Goal: Transaction & Acquisition: Purchase product/service

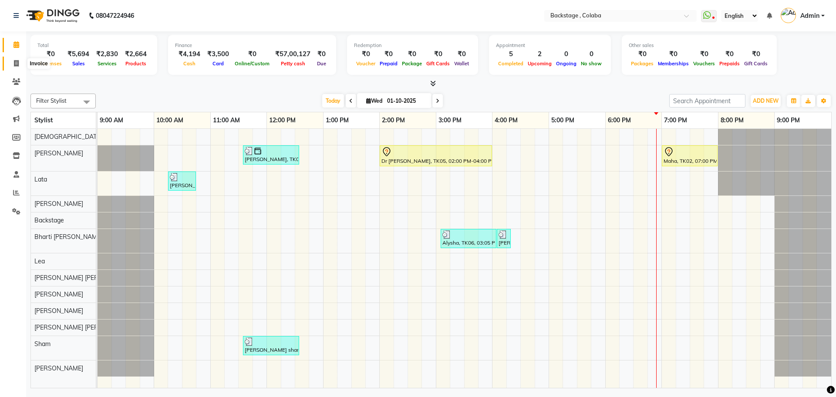
click at [16, 59] on span at bounding box center [16, 64] width 15 height 10
select select "5451"
select select "service"
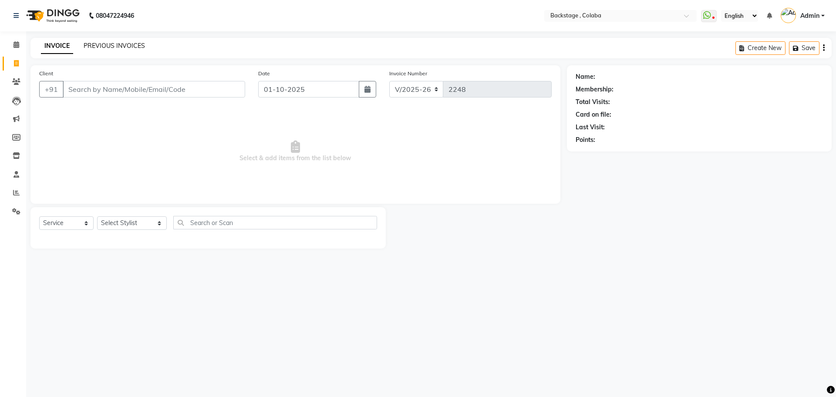
click at [119, 45] on link "PREVIOUS INVOICES" at bounding box center [114, 46] width 61 height 8
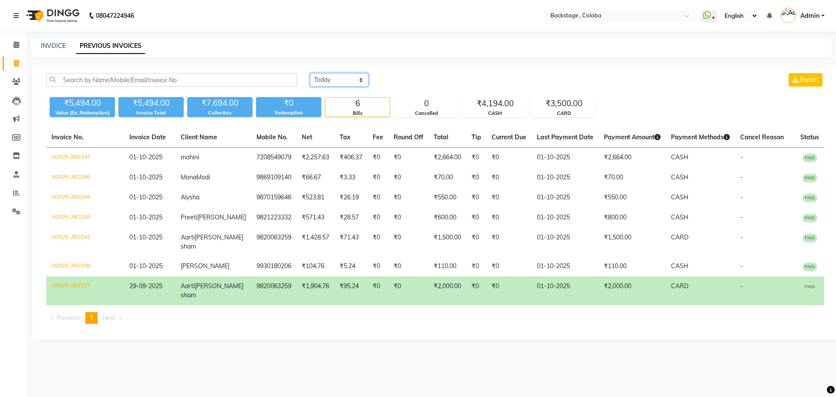
click at [356, 78] on select "Today Yesterday Custom Range" at bounding box center [339, 80] width 58 height 14
click at [310, 73] on select "Today Yesterday Custom Range" at bounding box center [339, 80] width 58 height 14
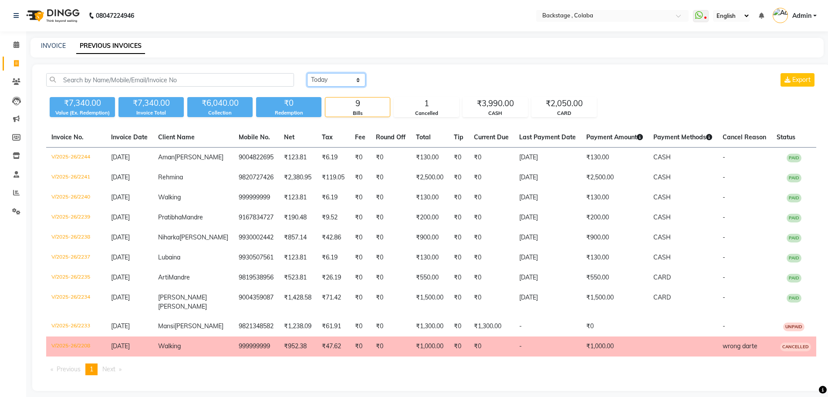
click at [359, 78] on select "Today Yesterday Custom Range" at bounding box center [336, 80] width 58 height 14
select select "range"
click at [307, 73] on select "Today Yesterday Custom Range" at bounding box center [336, 80] width 58 height 14
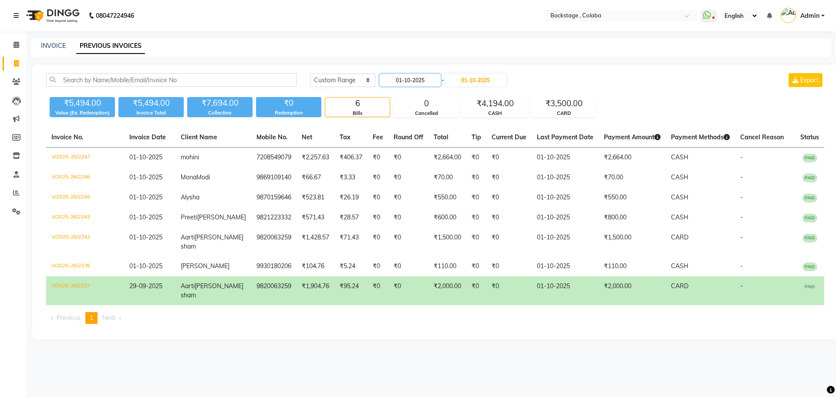
drag, startPoint x: 426, startPoint y: 85, endPoint x: 436, endPoint y: 129, distance: 44.8
click at [443, 129] on div "Today Yesterday Custom Range 01-10-2025 - 01-10-2025 Export ₹5,494.00 Value (Ex…" at bounding box center [435, 201] width 806 height 275
click at [432, 81] on input "01-10-2025" at bounding box center [410, 80] width 61 height 12
select select "10"
select select "2025"
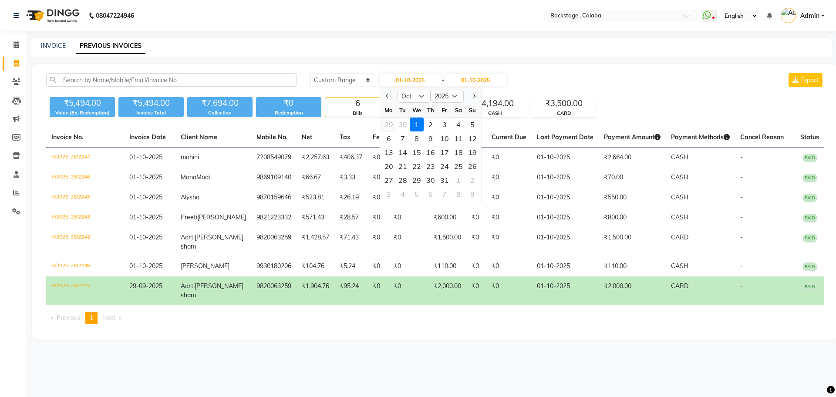
click at [388, 124] on div "29" at bounding box center [389, 125] width 14 height 14
type input "29-09-2025"
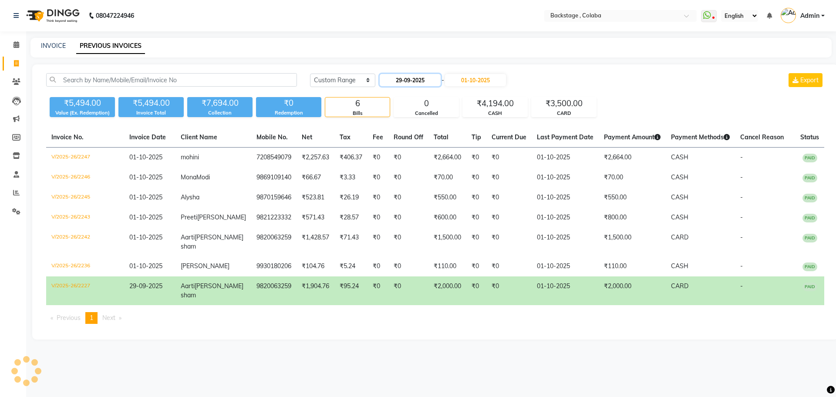
click at [429, 82] on input "29-09-2025" at bounding box center [410, 80] width 61 height 12
select select "9"
select select "2025"
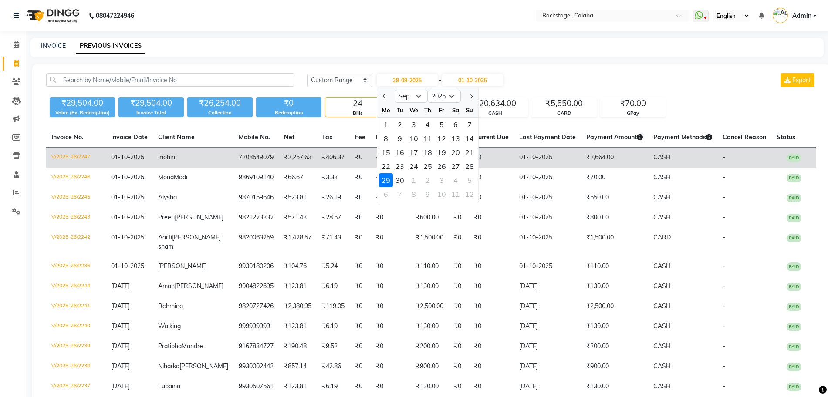
drag, startPoint x: 476, startPoint y: 164, endPoint x: 478, endPoint y: 156, distance: 8.3
click at [476, 162] on div "28" at bounding box center [470, 166] width 14 height 14
type input "28-09-2025"
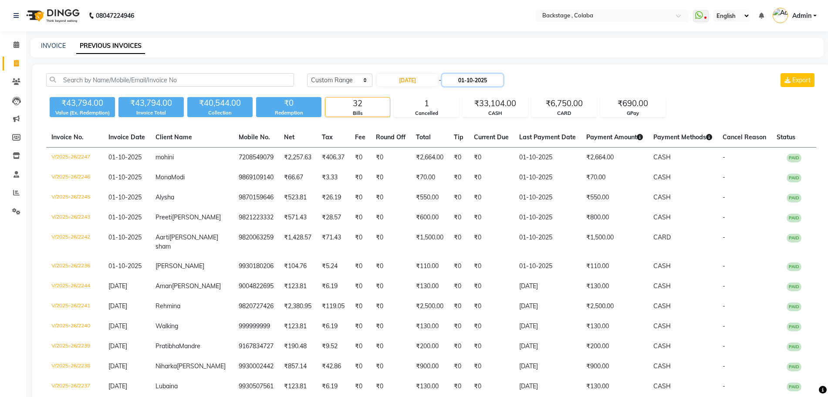
click at [487, 83] on input "01-10-2025" at bounding box center [472, 80] width 61 height 12
select select "10"
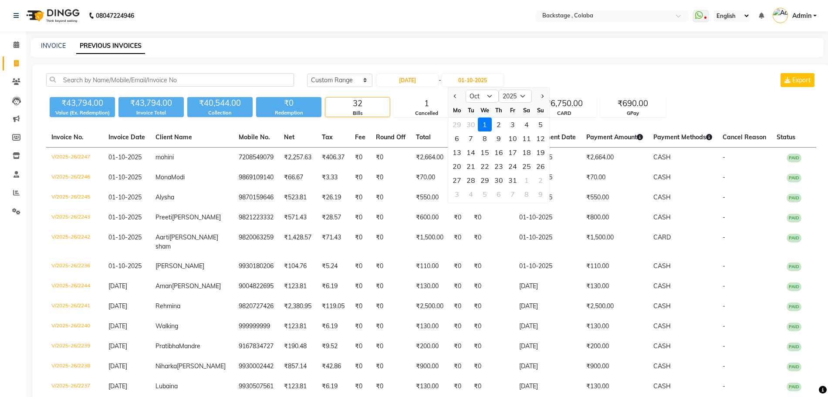
click at [456, 125] on div "29" at bounding box center [457, 125] width 14 height 14
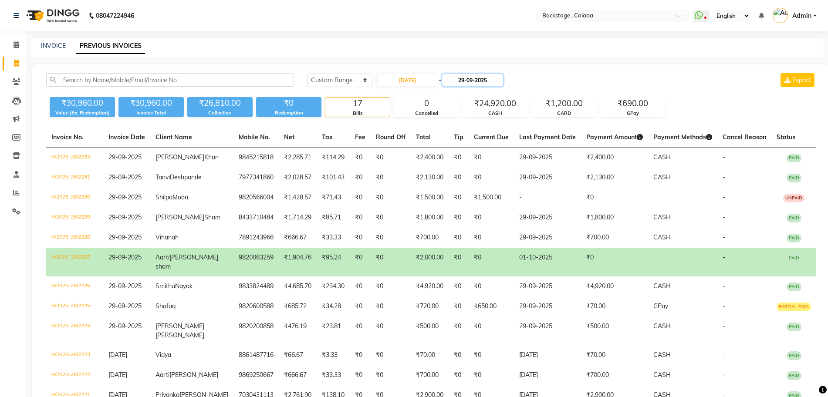
click at [497, 83] on input "29-09-2025" at bounding box center [472, 80] width 61 height 12
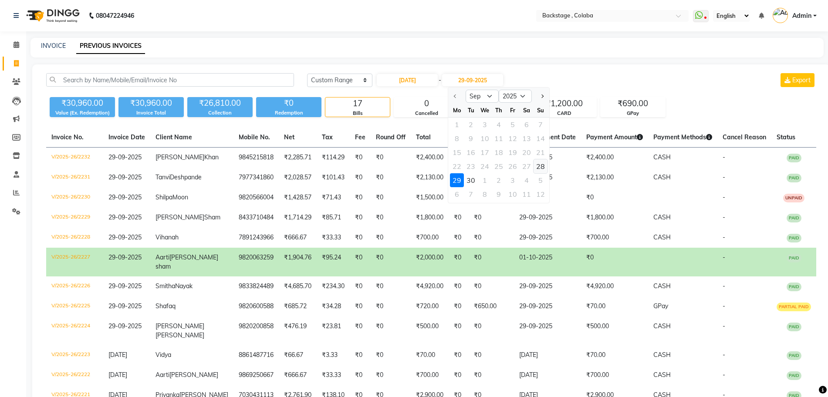
click at [544, 169] on div "28" at bounding box center [541, 166] width 14 height 14
type input "28-09-2025"
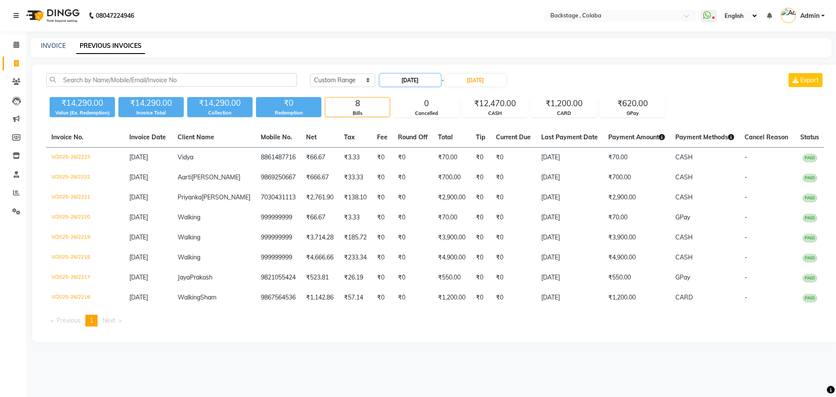
click at [405, 83] on input "28-09-2025" at bounding box center [410, 80] width 61 height 12
select select "9"
select select "2025"
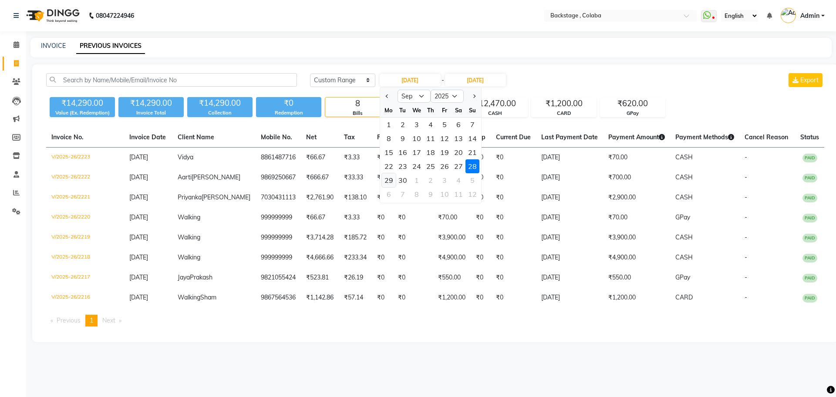
click at [393, 181] on div "29" at bounding box center [389, 180] width 14 height 14
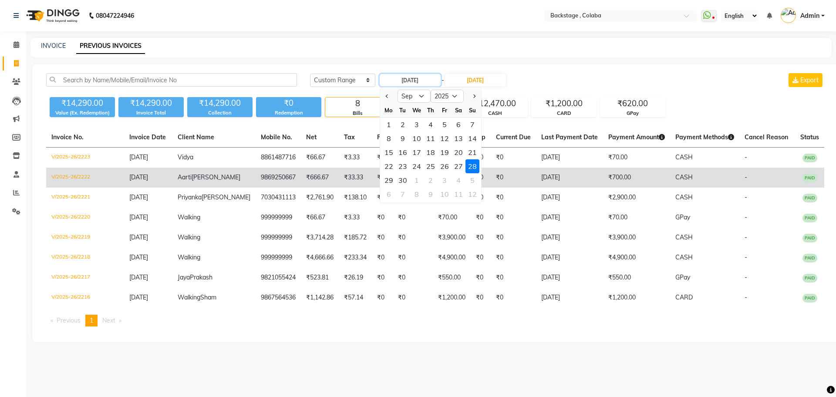
type input "29-09-2025"
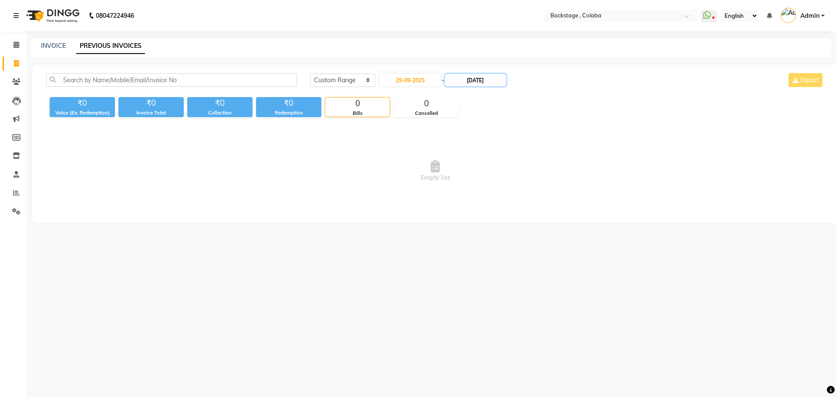
drag, startPoint x: 496, startPoint y: 78, endPoint x: 492, endPoint y: 86, distance: 8.4
click at [494, 80] on input "28-09-2025" at bounding box center [475, 80] width 61 height 12
click at [463, 182] on div "29" at bounding box center [460, 180] width 14 height 14
type input "29-09-2025"
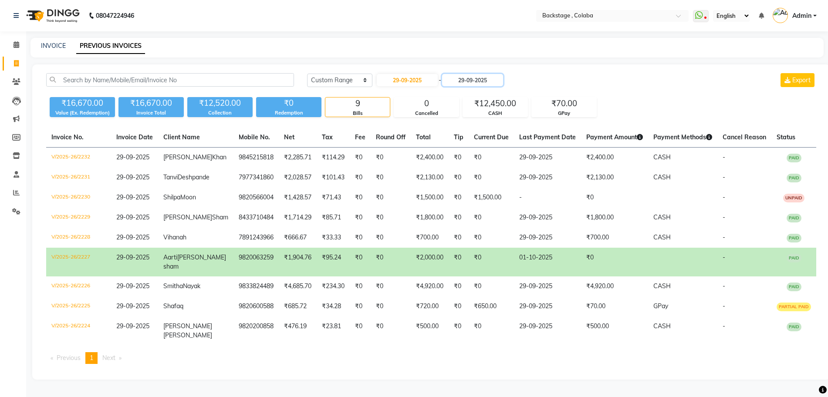
scroll to position [30, 0]
click at [422, 74] on input "29-09-2025" at bounding box center [407, 80] width 61 height 12
select select "9"
select select "2025"
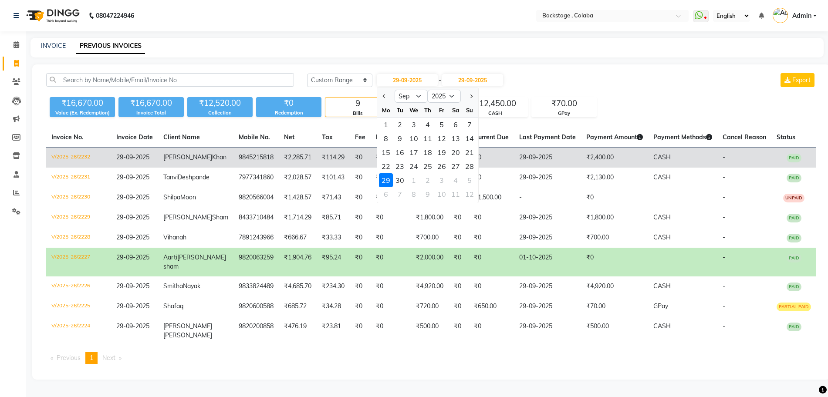
click at [474, 159] on div "28" at bounding box center [470, 166] width 14 height 14
type input "28-09-2025"
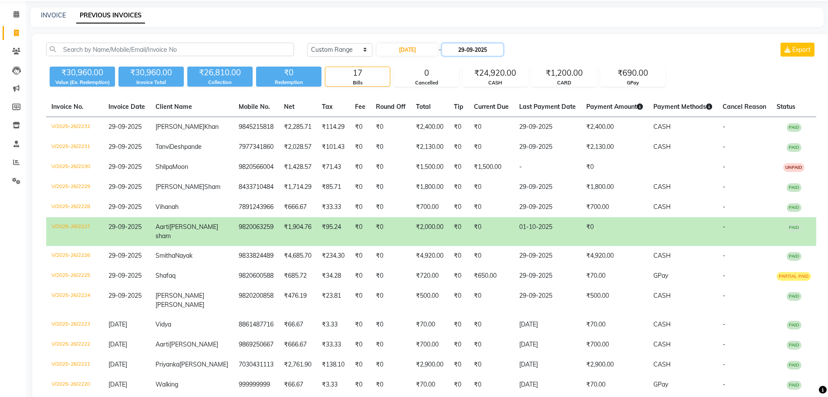
click at [501, 45] on input "29-09-2025" at bounding box center [472, 50] width 61 height 12
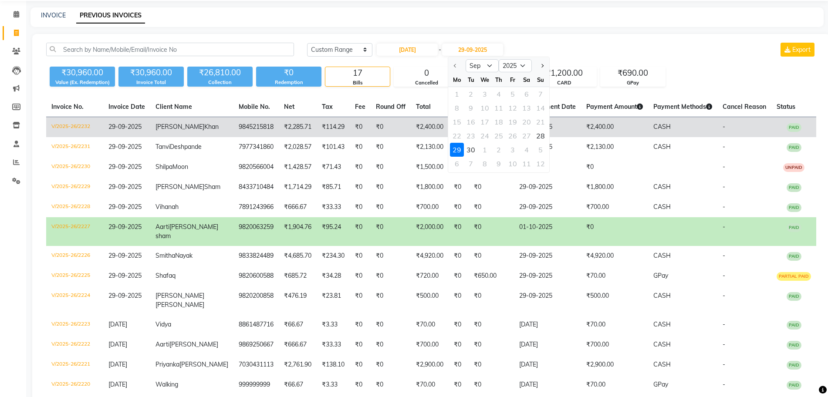
click at [545, 136] on div "28" at bounding box center [541, 136] width 14 height 14
type input "28-09-2025"
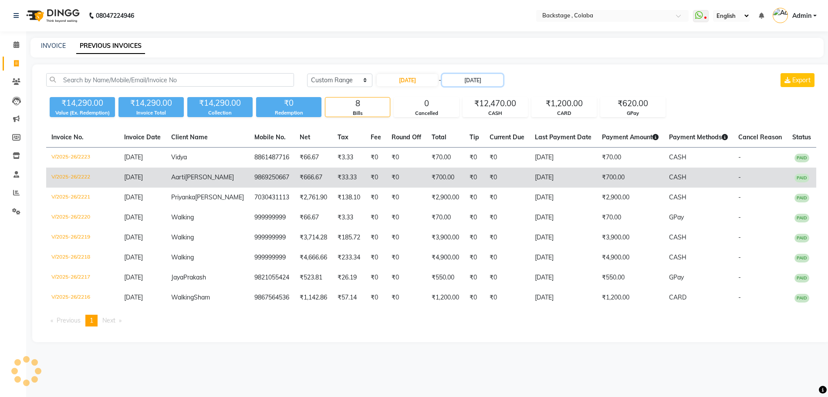
scroll to position [0, 0]
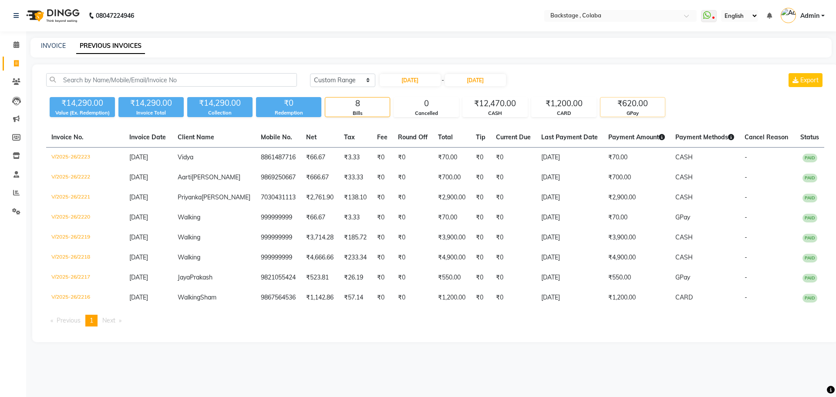
click at [654, 98] on div "₹620.00" at bounding box center [633, 104] width 64 height 12
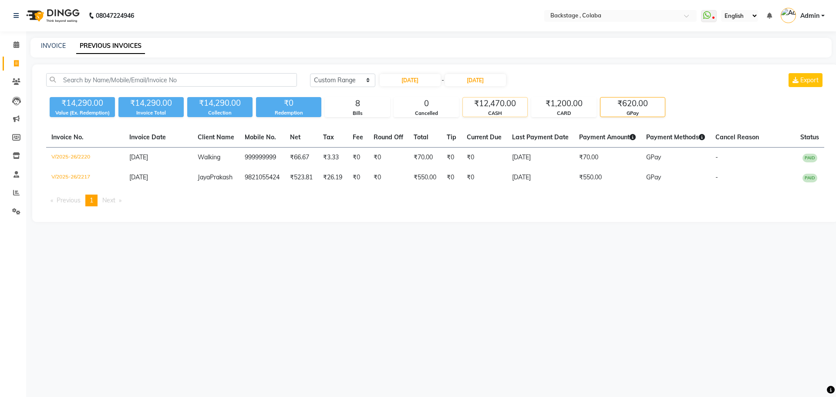
click at [514, 108] on div "₹12,470.00" at bounding box center [495, 104] width 64 height 12
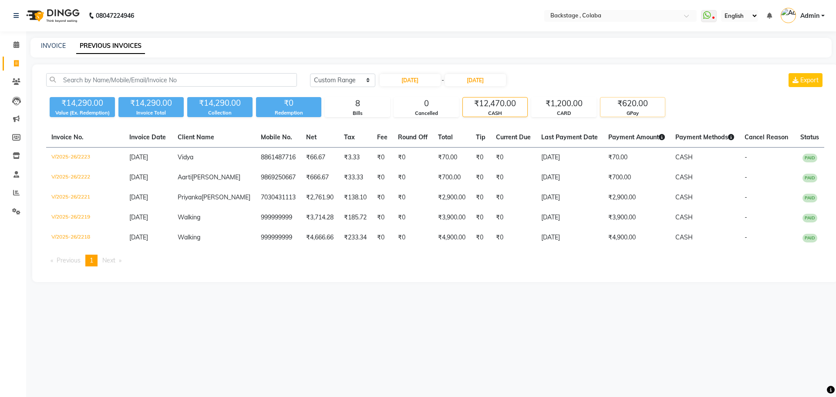
drag, startPoint x: 636, startPoint y: 108, endPoint x: 645, endPoint y: 108, distance: 9.1
click at [644, 107] on div "₹620.00" at bounding box center [633, 104] width 64 height 12
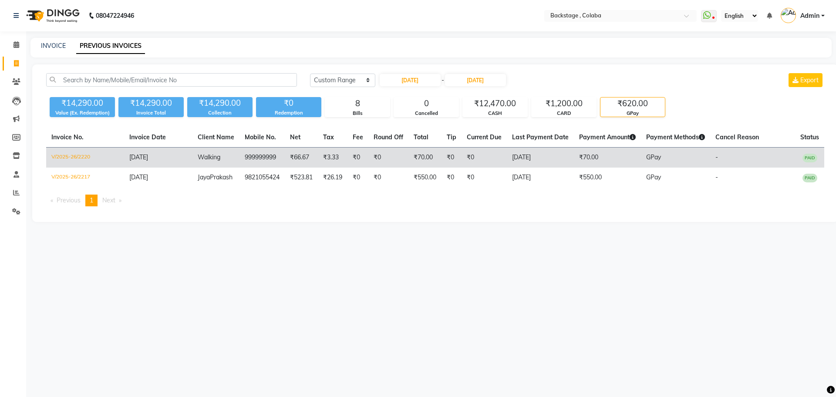
click at [694, 167] on td "GPay" at bounding box center [675, 158] width 69 height 20
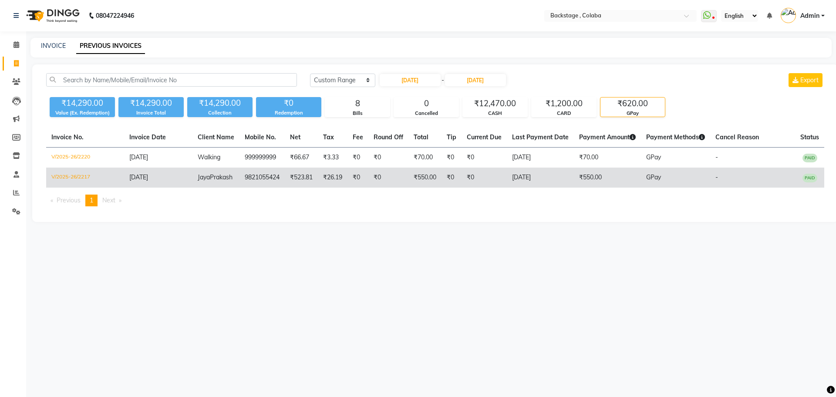
click at [470, 176] on td "₹0" at bounding box center [484, 178] width 45 height 20
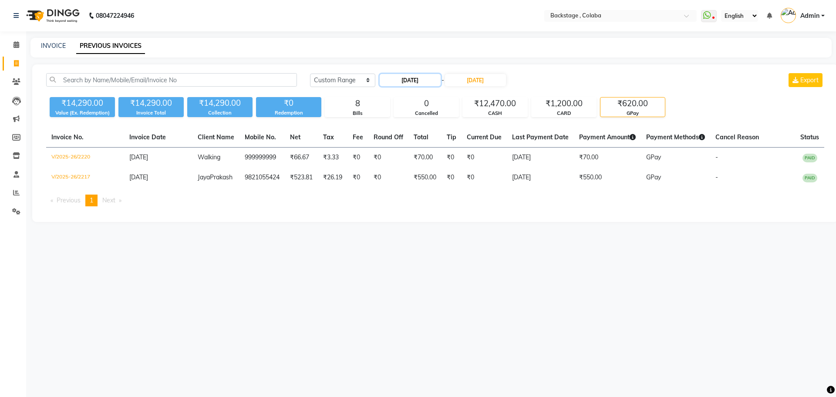
click at [396, 82] on input "28-09-2025" at bounding box center [410, 80] width 61 height 12
select select "9"
select select "2025"
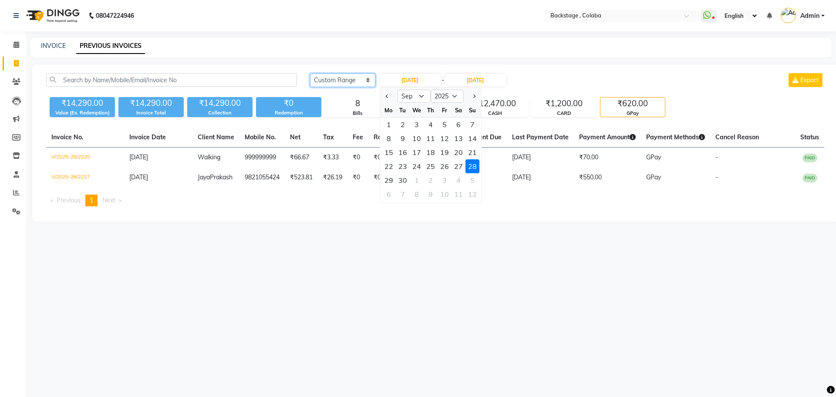
click at [356, 75] on select "Today Yesterday Custom Range" at bounding box center [342, 81] width 65 height 14
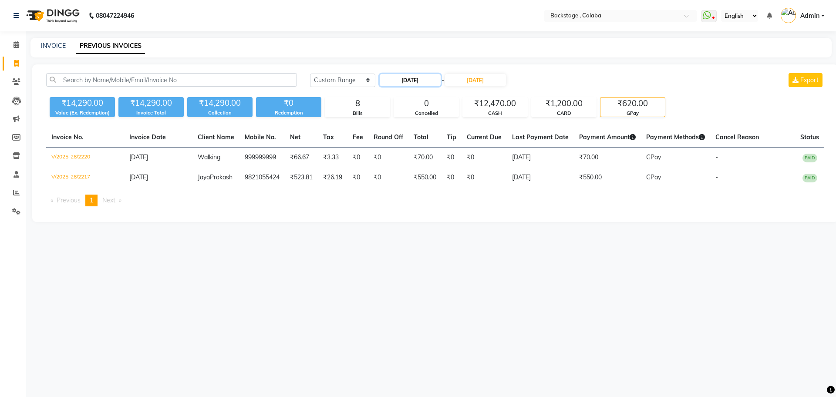
click at [400, 78] on input "28-09-2025" at bounding box center [410, 80] width 61 height 12
select select "9"
select select "2025"
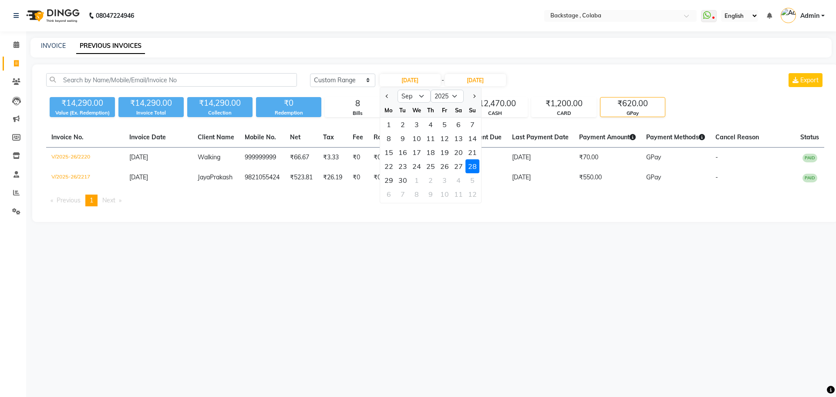
click at [433, 142] on div "11" at bounding box center [431, 139] width 14 height 14
type input "11-09-2025"
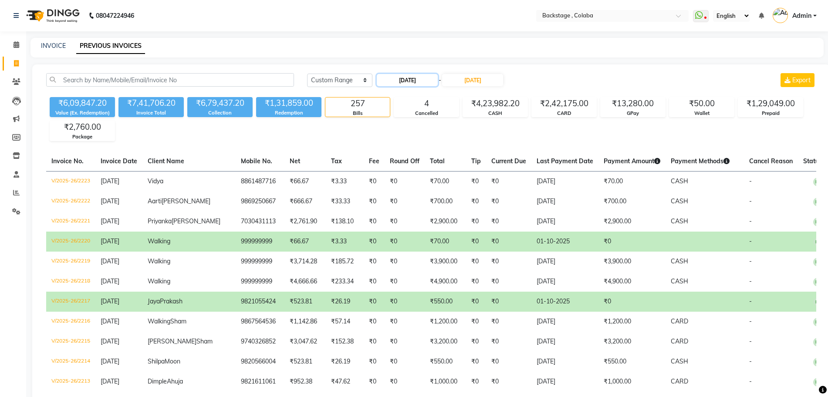
click at [412, 80] on input "11-09-2025" at bounding box center [407, 80] width 61 height 12
select select "9"
select select "2025"
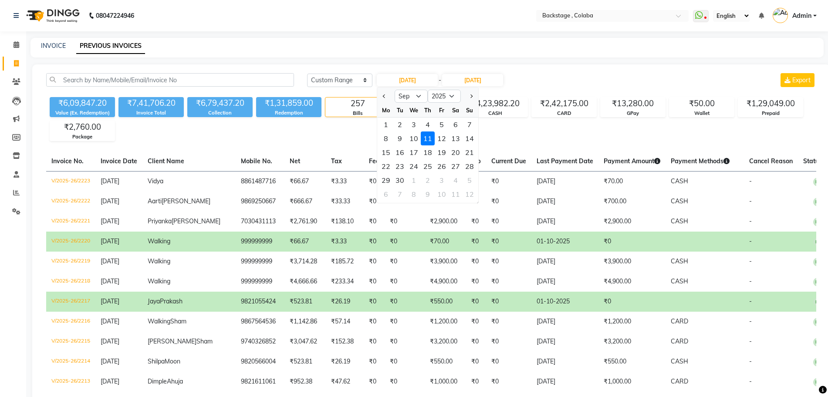
click at [472, 165] on div "28" at bounding box center [470, 166] width 14 height 14
type input "28-09-2025"
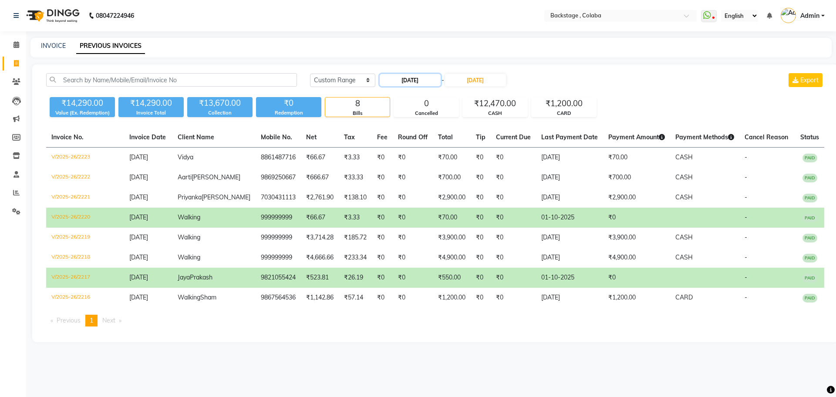
click at [415, 77] on input "28-09-2025" at bounding box center [410, 80] width 61 height 12
select select "9"
select select "2025"
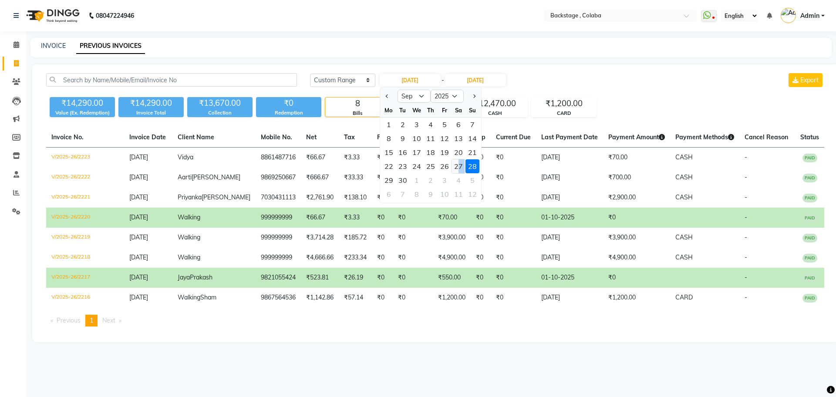
drag, startPoint x: 466, startPoint y: 164, endPoint x: 459, endPoint y: 164, distance: 7.4
click at [459, 164] on div "22 23 24 25 26 27 28" at bounding box center [430, 166] width 101 height 14
click at [437, 163] on div "25" at bounding box center [431, 166] width 14 height 14
type input "25-09-2025"
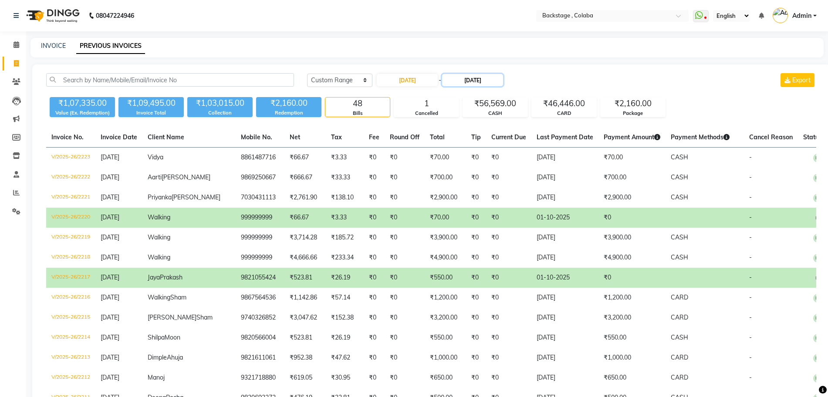
click at [489, 81] on input "28-09-2025" at bounding box center [472, 80] width 61 height 12
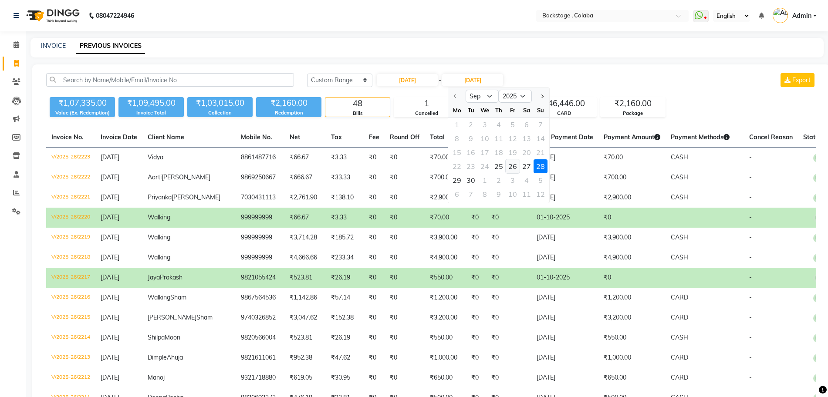
drag, startPoint x: 514, startPoint y: 165, endPoint x: 452, endPoint y: 128, distance: 71.9
click at [514, 165] on div "26" at bounding box center [513, 166] width 14 height 14
type input "26-09-2025"
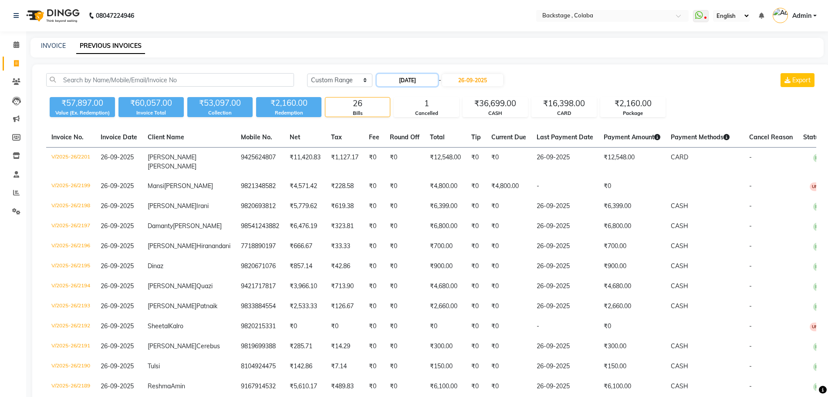
click at [416, 81] on input "25-09-2025" at bounding box center [407, 80] width 61 height 12
select select "9"
select select "2025"
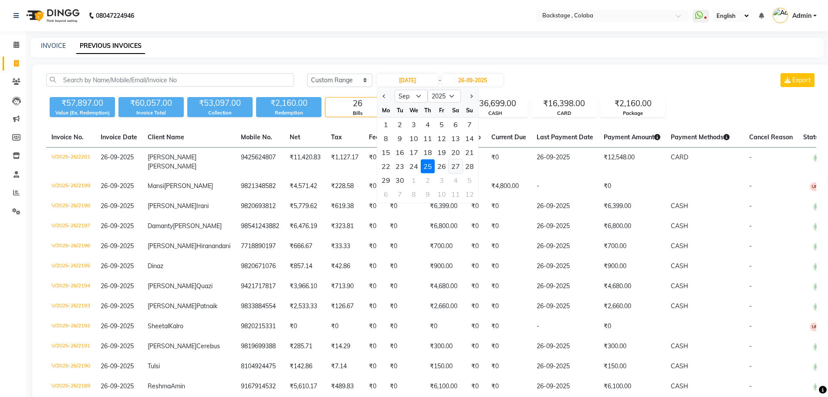
click at [457, 169] on div "27" at bounding box center [456, 166] width 14 height 14
type input "27-09-2025"
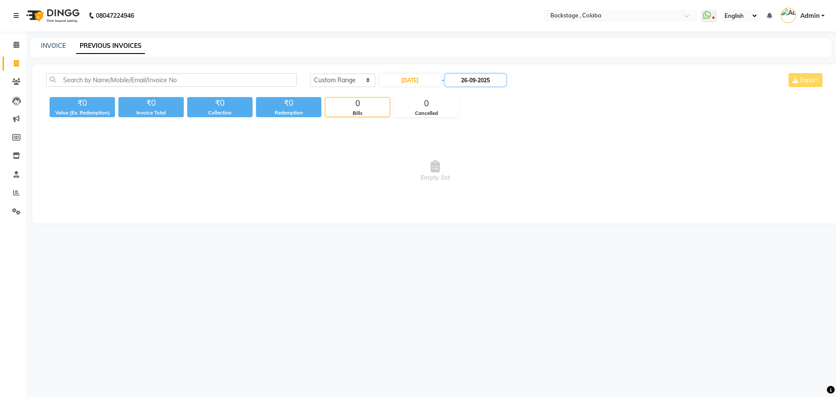
click at [491, 78] on input "26-09-2025" at bounding box center [475, 80] width 61 height 12
click at [531, 163] on div "27" at bounding box center [530, 166] width 14 height 14
type input "27-09-2025"
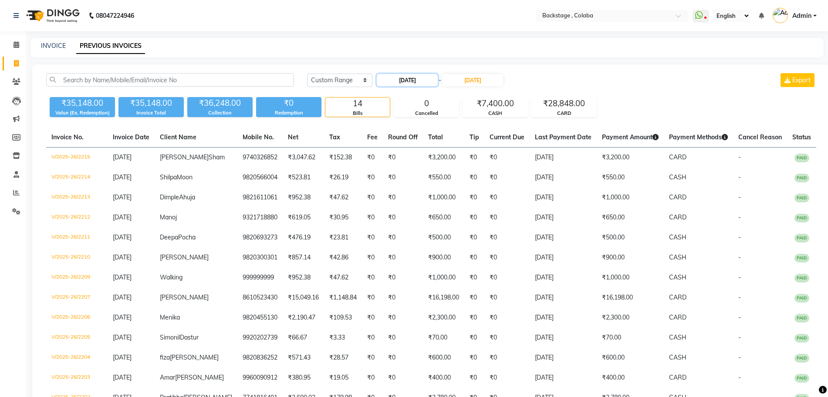
click at [413, 77] on input "27-09-2025" at bounding box center [407, 80] width 61 height 12
select select "9"
select select "2025"
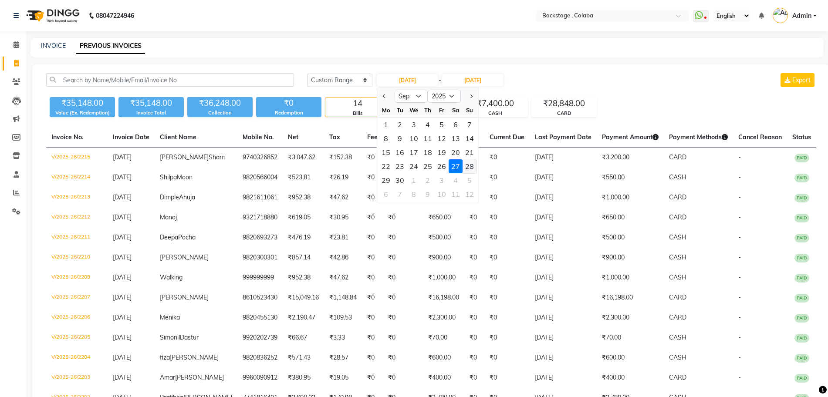
click at [473, 164] on div "28" at bounding box center [470, 166] width 14 height 14
type input "28-09-2025"
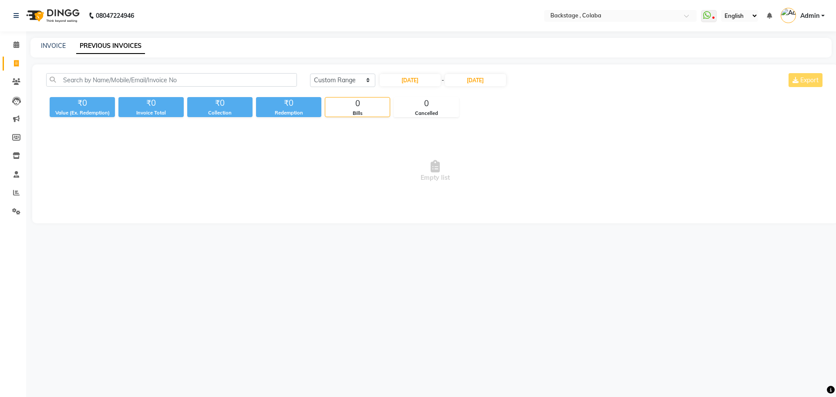
click at [489, 72] on div "Today Yesterday Custom Range 28-09-2025 - 27-09-2025 Export ₹0 Value (Ex. Redem…" at bounding box center [435, 143] width 806 height 159
click at [489, 81] on input "27-09-2025" at bounding box center [475, 80] width 61 height 12
click at [544, 166] on div "28" at bounding box center [544, 166] width 14 height 14
type input "28-09-2025"
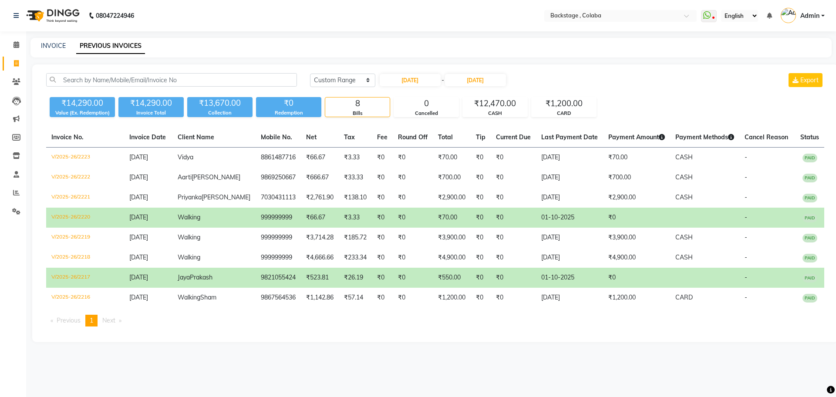
click at [393, 228] on td "₹0" at bounding box center [413, 218] width 40 height 20
click at [536, 288] on td "01-10-2025" at bounding box center [569, 278] width 67 height 20
click at [301, 228] on td "₹66.67" at bounding box center [320, 218] width 38 height 20
click at [435, 74] on input "28-09-2025" at bounding box center [410, 80] width 61 height 12
select select "9"
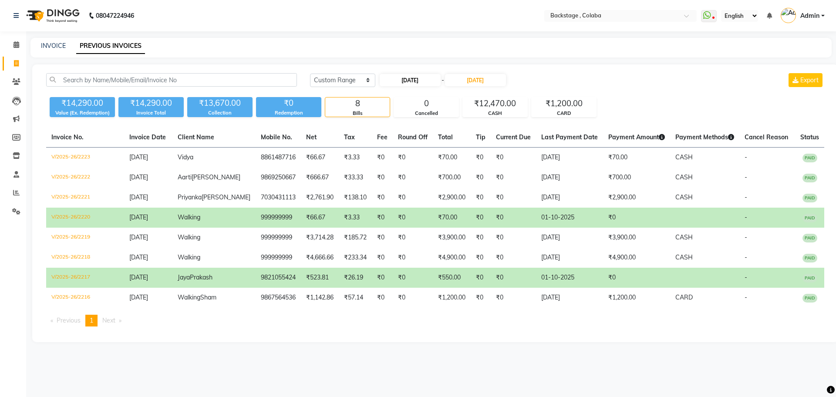
select select "2025"
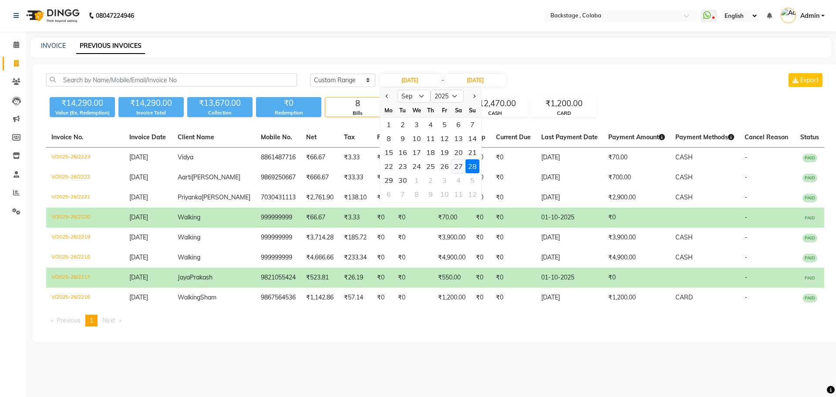
click at [452, 168] on div "27" at bounding box center [459, 166] width 14 height 14
type input "27-09-2025"
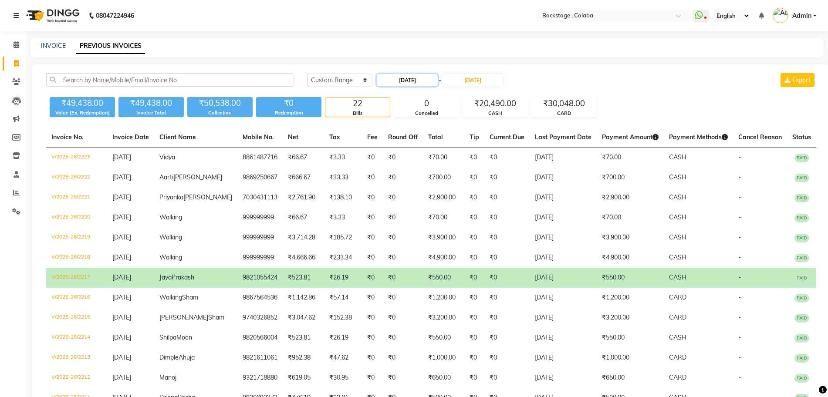
click at [421, 75] on input "27-09-2025" at bounding box center [407, 80] width 61 height 12
select select "9"
select select "2025"
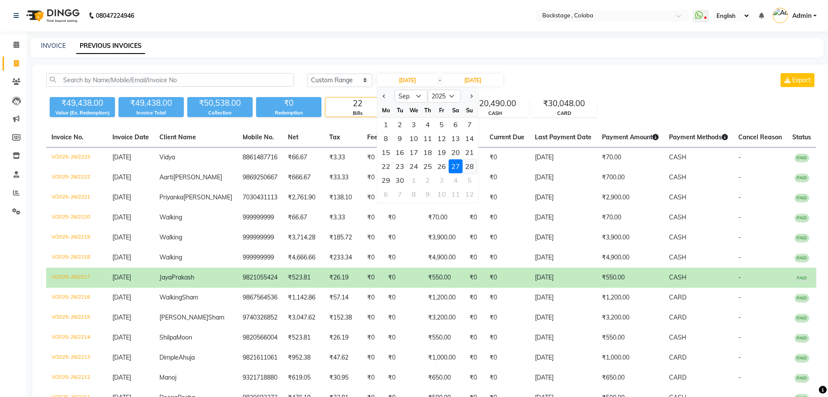
click at [473, 166] on div "28" at bounding box center [470, 166] width 14 height 14
type input "28-09-2025"
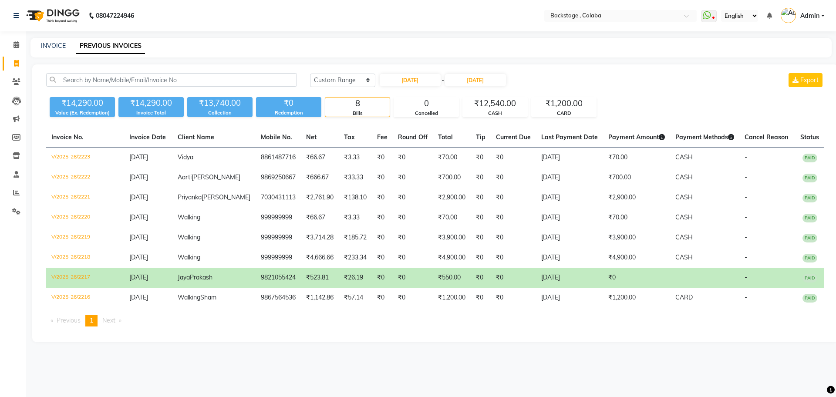
click at [339, 288] on td "₹26.19" at bounding box center [355, 278] width 33 height 20
drag, startPoint x: 476, startPoint y: 83, endPoint x: 482, endPoint y: 84, distance: 6.2
click at [477, 83] on input "28-09-2025" at bounding box center [475, 80] width 61 height 12
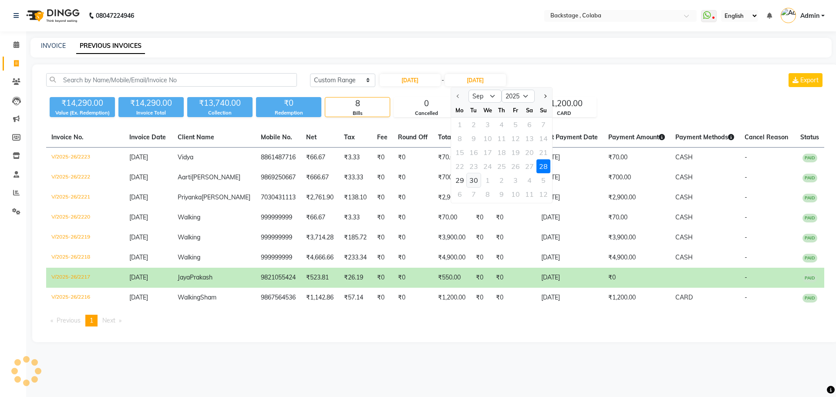
click at [472, 177] on div "30" at bounding box center [474, 180] width 14 height 14
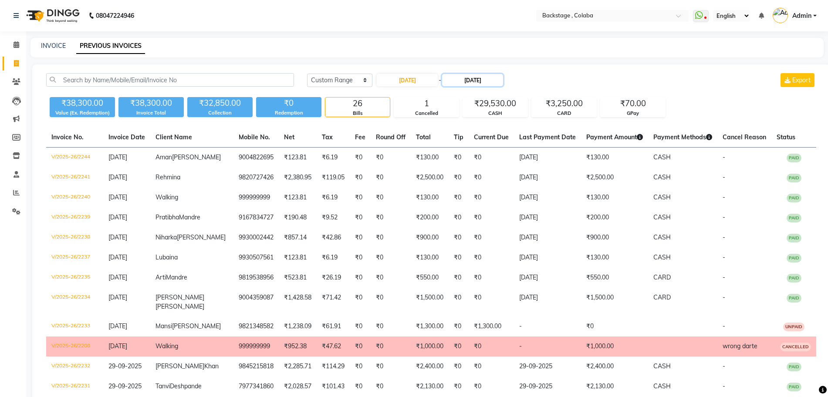
click at [500, 74] on input "30-09-2025" at bounding box center [472, 80] width 61 height 12
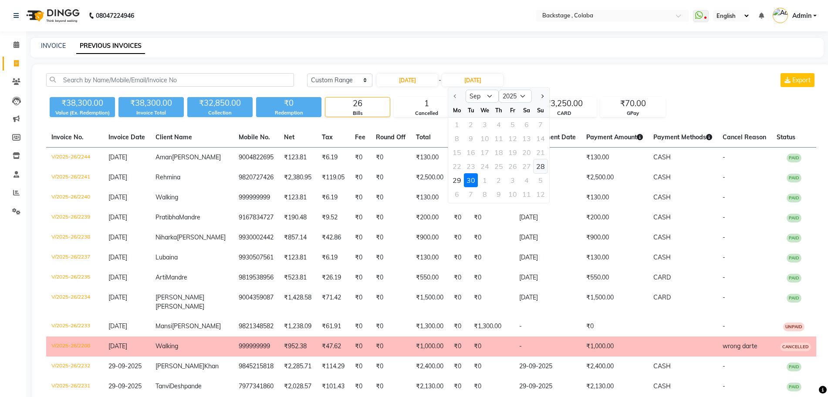
click at [542, 165] on div "28" at bounding box center [541, 166] width 14 height 14
type input "28-09-2025"
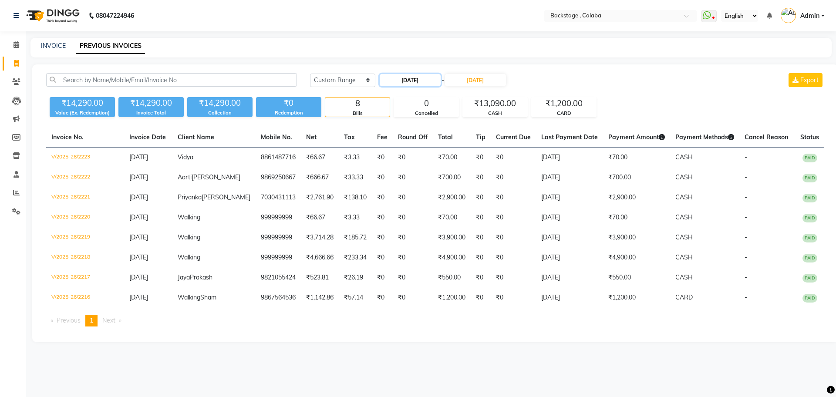
click at [432, 76] on input "28-09-2025" at bounding box center [410, 80] width 61 height 12
select select "9"
select select "2025"
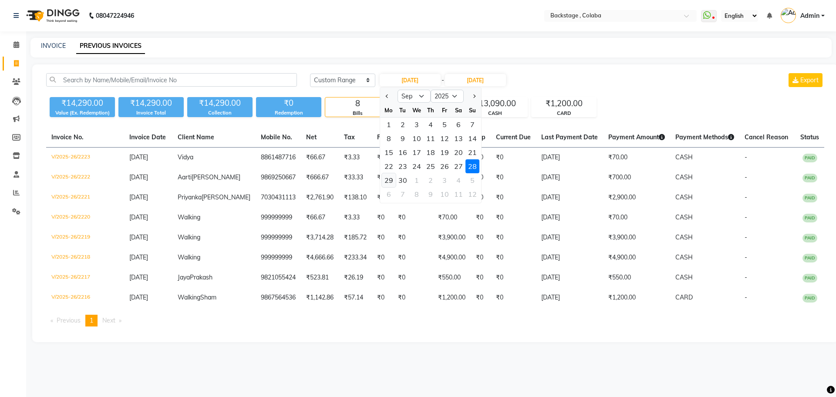
click at [392, 184] on div "29" at bounding box center [389, 180] width 14 height 14
type input "29-09-2025"
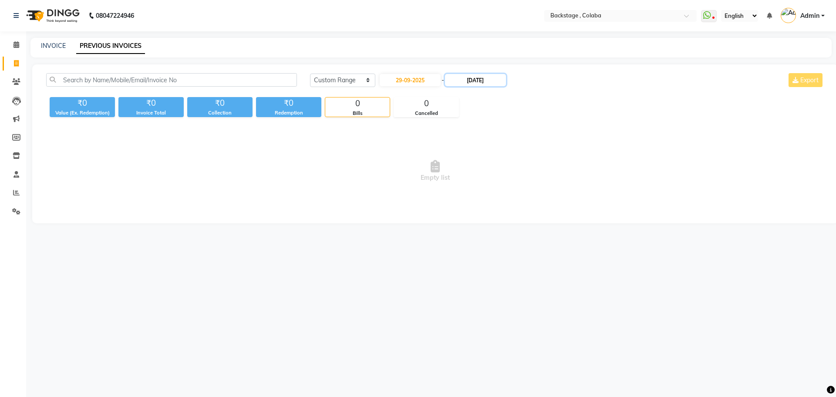
drag, startPoint x: 503, startPoint y: 79, endPoint x: 500, endPoint y: 86, distance: 7.4
click at [504, 79] on input "28-09-2025" at bounding box center [475, 80] width 61 height 12
click at [458, 179] on div "29" at bounding box center [460, 180] width 14 height 14
type input "29-09-2025"
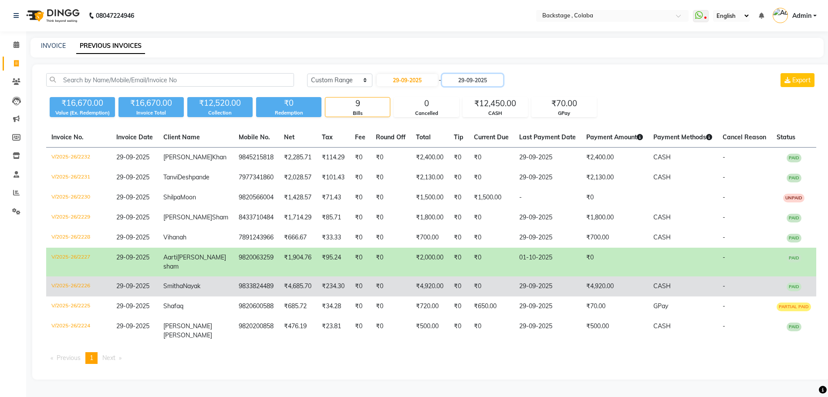
scroll to position [30, 0]
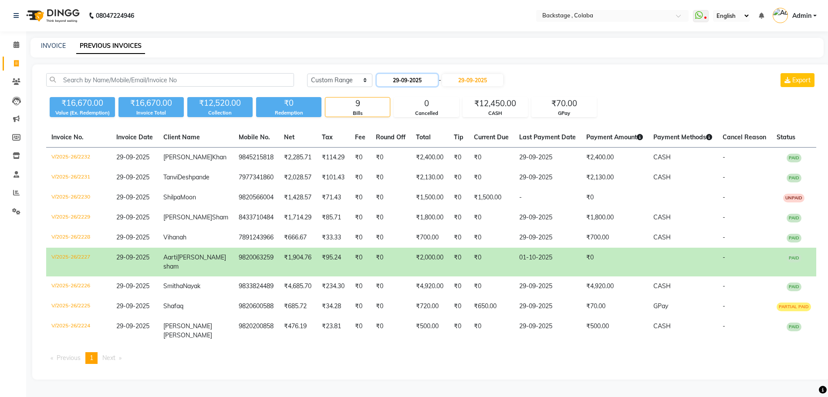
click at [434, 74] on input "29-09-2025" at bounding box center [407, 80] width 61 height 12
select select "9"
select select "2025"
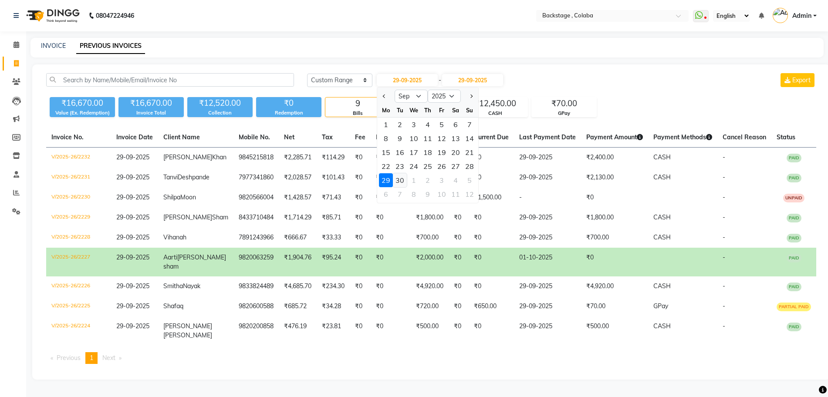
click at [402, 173] on div "30" at bounding box center [400, 180] width 14 height 14
type input "30-09-2025"
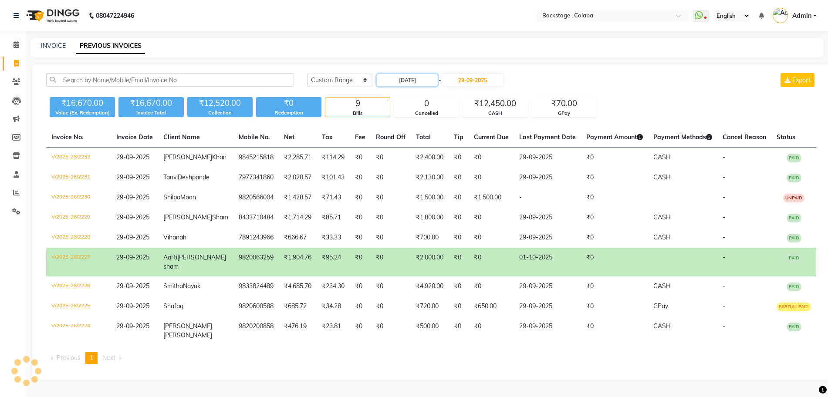
scroll to position [0, 0]
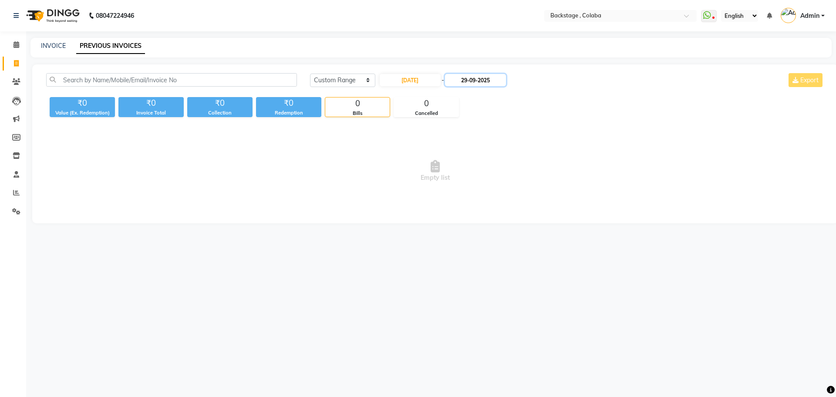
click at [484, 80] on input "29-09-2025" at bounding box center [475, 80] width 61 height 12
click at [478, 184] on div "30" at bounding box center [474, 180] width 14 height 14
type input "30-09-2025"
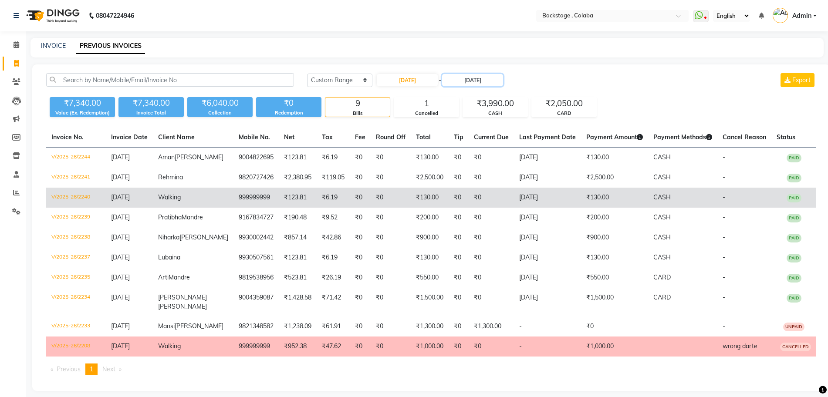
scroll to position [42, 0]
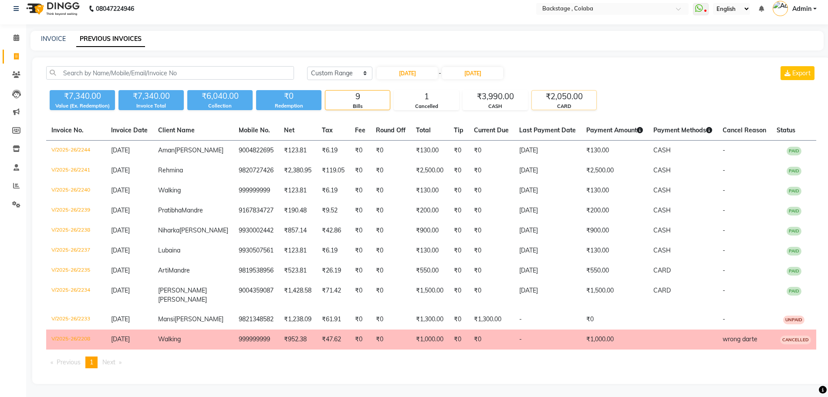
click at [581, 91] on div "₹2,050.00" at bounding box center [564, 97] width 64 height 12
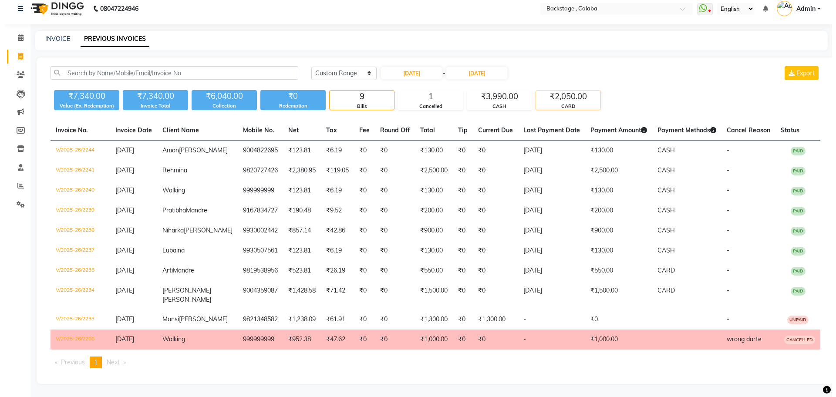
scroll to position [0, 0]
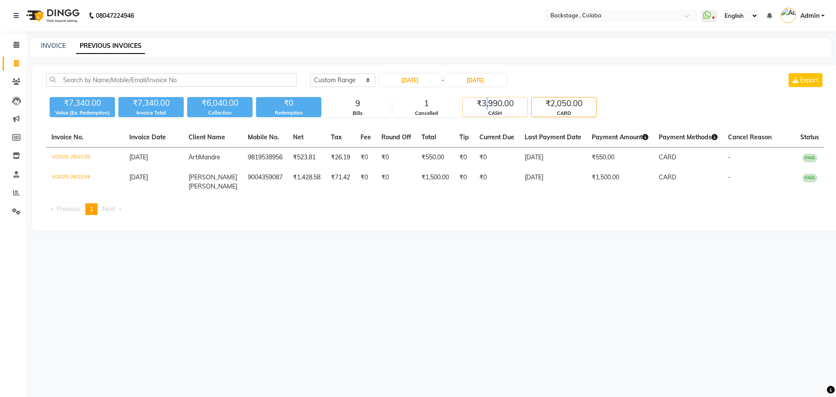
click at [487, 105] on div "₹3,990.00" at bounding box center [495, 104] width 64 height 12
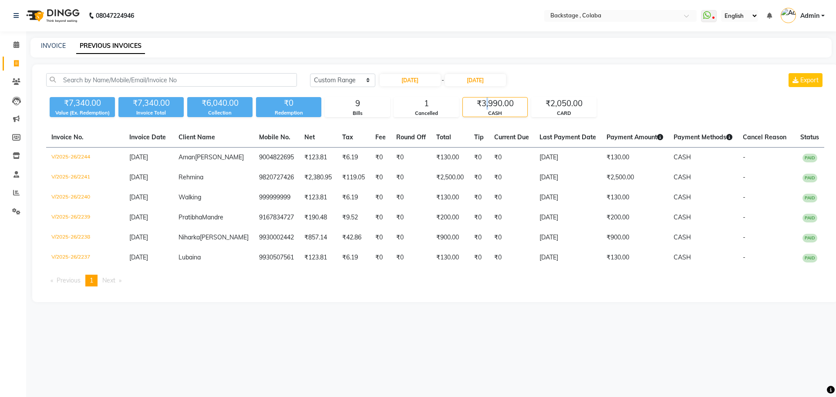
click at [487, 105] on div "₹3,990.00" at bounding box center [495, 104] width 64 height 12
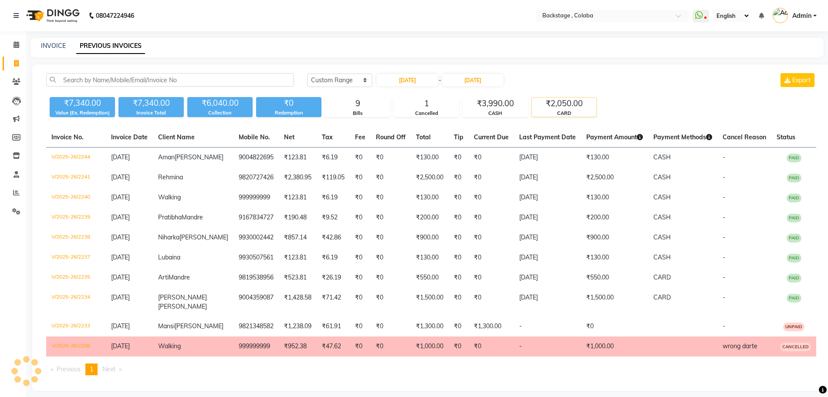
click at [582, 108] on div "₹2,050.00" at bounding box center [564, 104] width 64 height 12
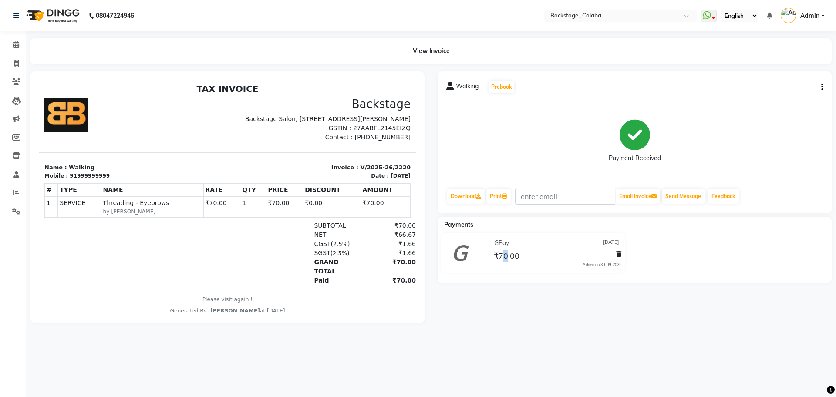
drag, startPoint x: 504, startPoint y: 257, endPoint x: 553, endPoint y: 251, distance: 49.2
click at [506, 258] on span "₹70.00" at bounding box center [507, 257] width 26 height 12
click at [621, 257] on icon at bounding box center [618, 254] width 5 height 6
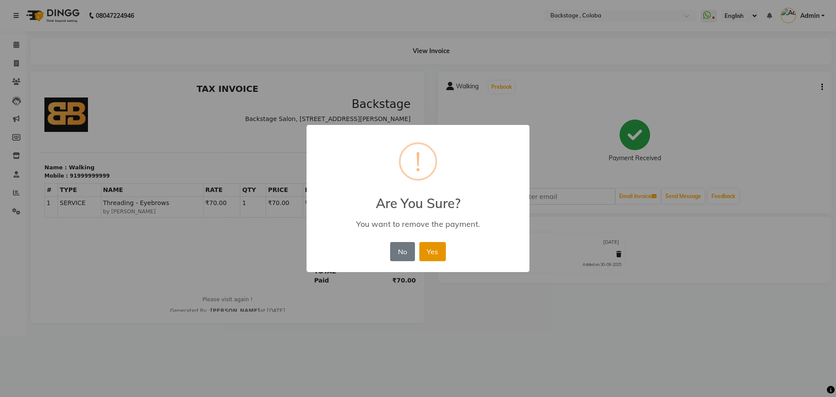
click at [436, 250] on button "Yes" at bounding box center [432, 251] width 27 height 19
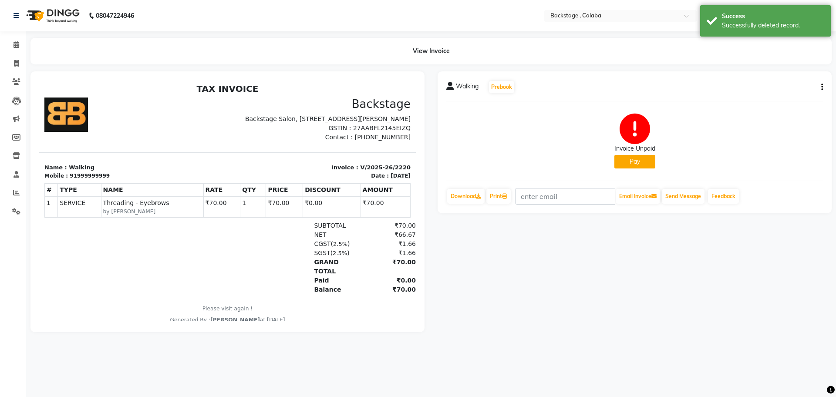
click at [633, 161] on button "Pay" at bounding box center [635, 162] width 41 height 14
select select "1"
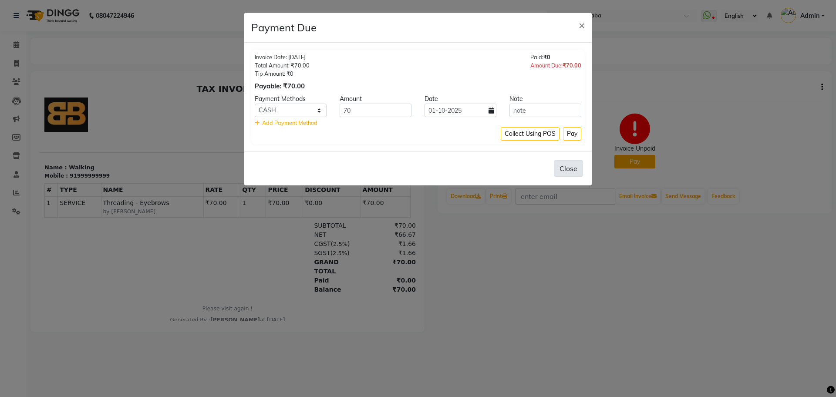
click at [566, 171] on button "Close" at bounding box center [568, 168] width 29 height 17
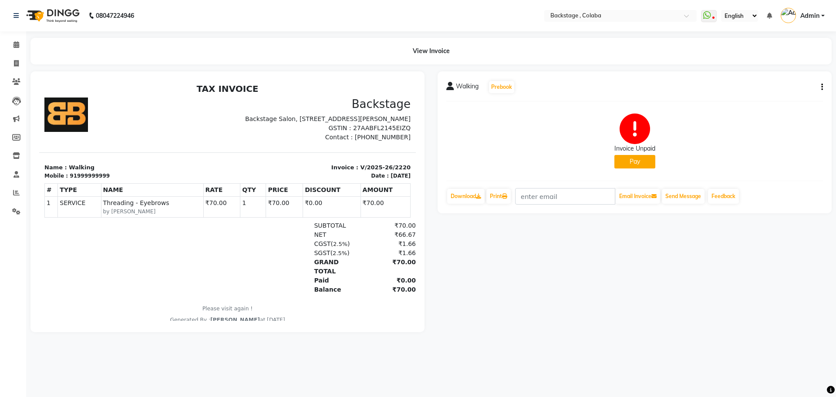
click at [645, 164] on button "Pay" at bounding box center [635, 162] width 41 height 14
select select "1"
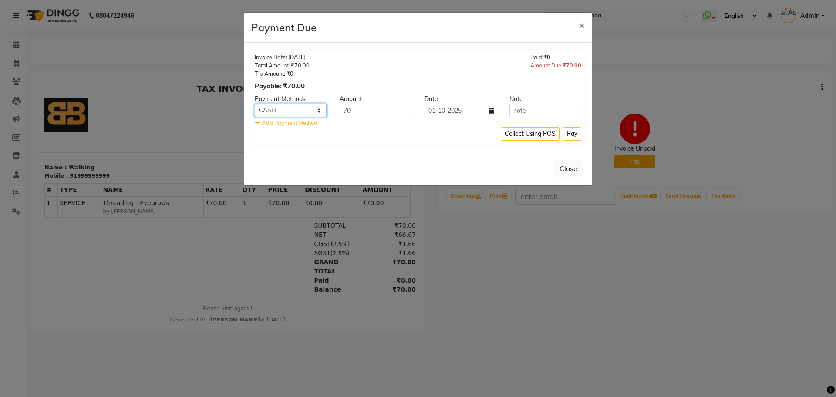
click at [314, 113] on select "UPI GPay CARD CUSTOM ONLINE CASH" at bounding box center [291, 111] width 72 height 14
click at [255, 104] on select "UPI GPay CARD CUSTOM ONLINE CASH" at bounding box center [291, 111] width 72 height 14
click at [309, 124] on span "Add Payment Method" at bounding box center [289, 122] width 55 height 7
select select "1"
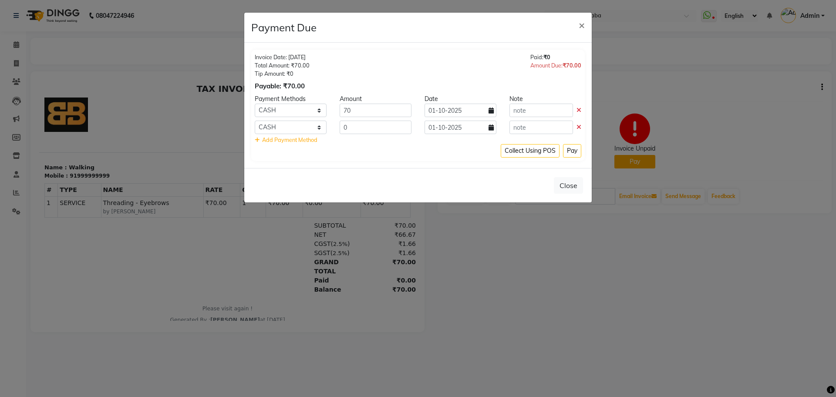
click at [581, 125] on div at bounding box center [545, 128] width 85 height 14
click at [578, 125] on icon at bounding box center [579, 127] width 5 height 6
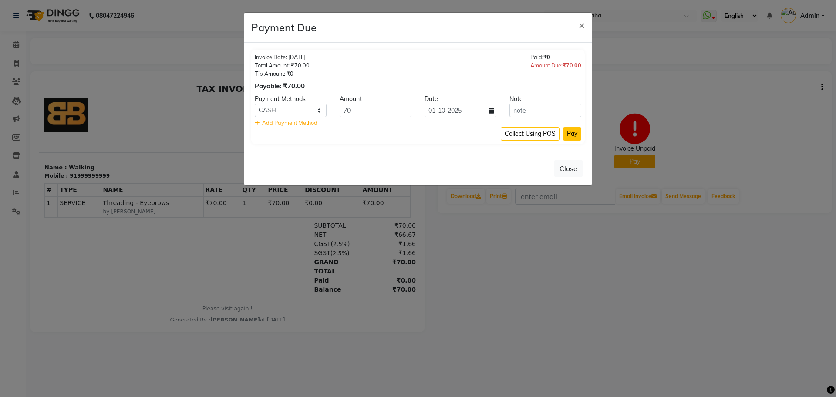
click at [574, 129] on button "Pay" at bounding box center [572, 134] width 18 height 14
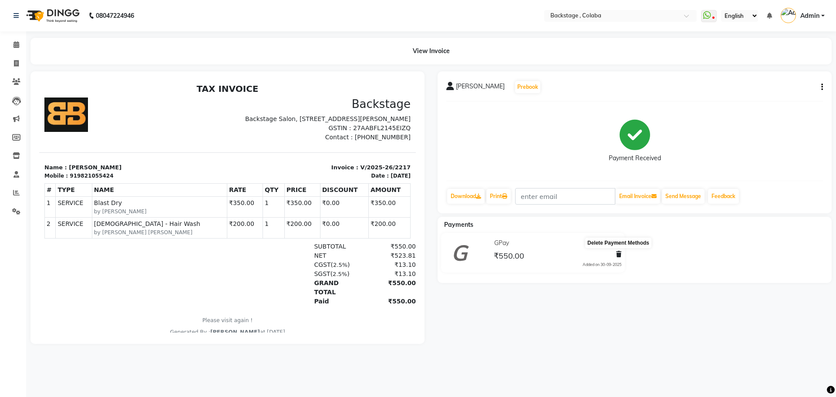
click at [619, 254] on icon at bounding box center [618, 254] width 5 height 6
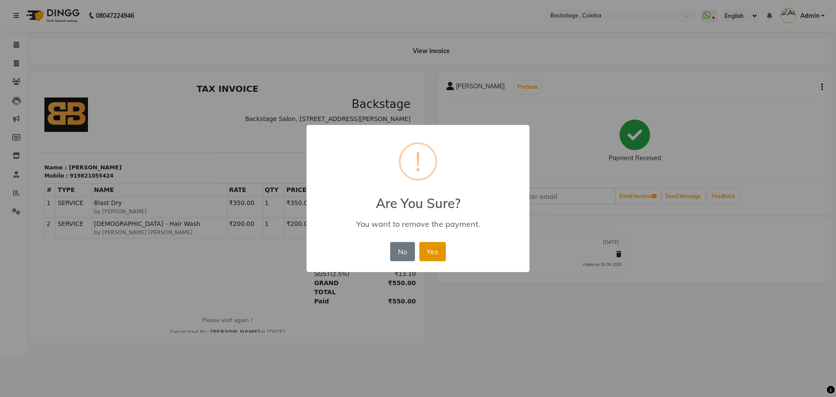
click at [436, 254] on button "Yes" at bounding box center [432, 251] width 27 height 19
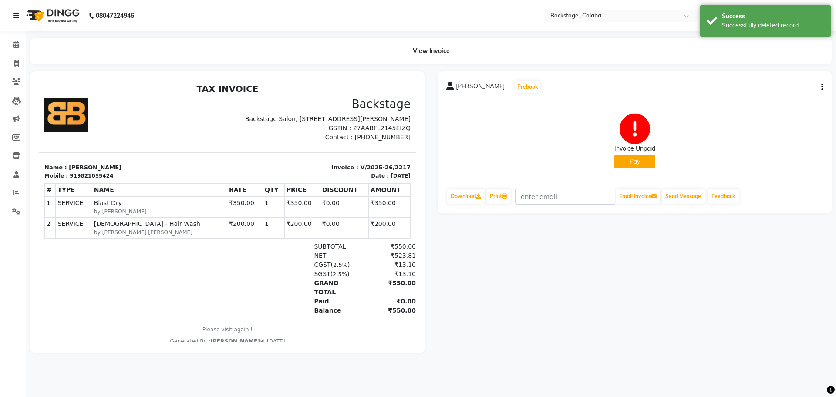
click at [630, 156] on button "Pay" at bounding box center [635, 162] width 41 height 14
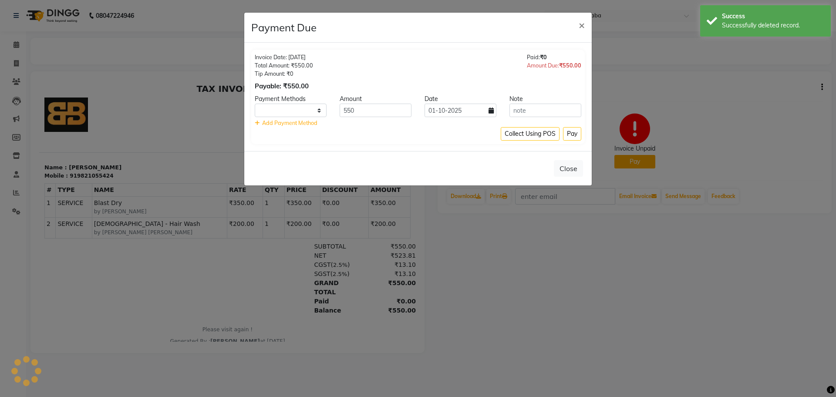
select select "1"
click at [574, 133] on button "Pay" at bounding box center [572, 134] width 18 height 14
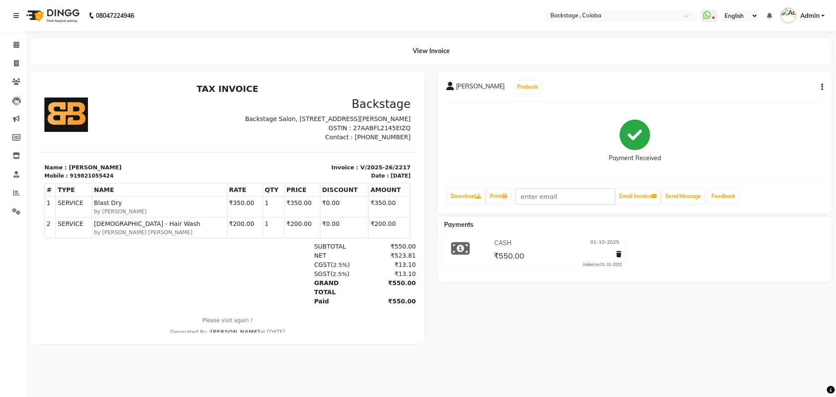
click at [615, 252] on div at bounding box center [617, 256] width 9 height 12
click at [619, 251] on icon at bounding box center [618, 254] width 5 height 6
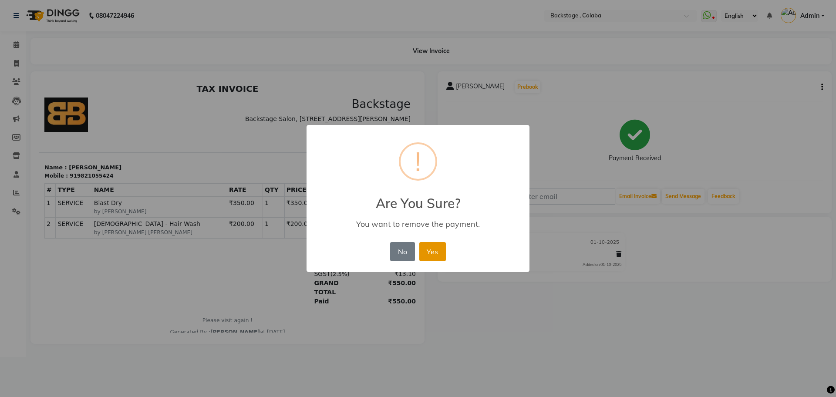
click at [439, 250] on button "Yes" at bounding box center [432, 251] width 27 height 19
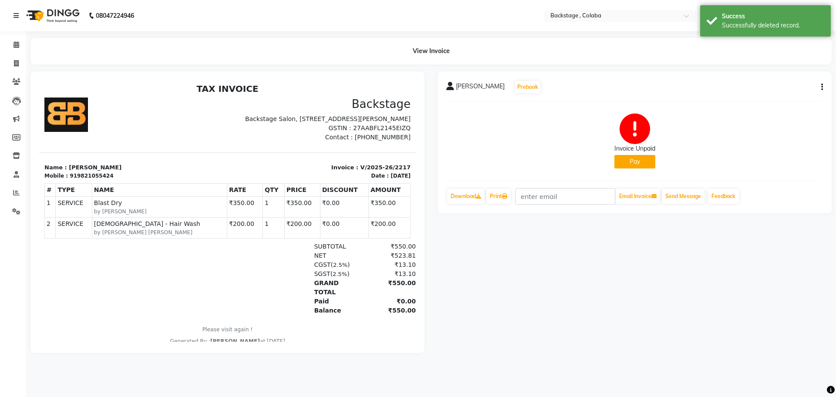
click at [632, 159] on button "Pay" at bounding box center [635, 162] width 41 height 14
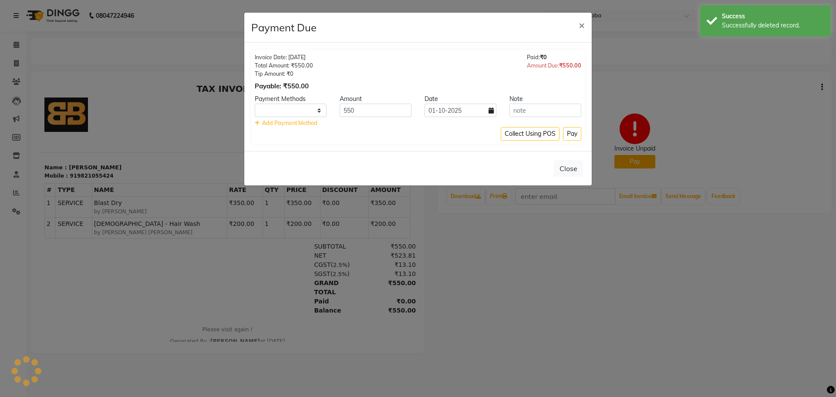
select select "1"
click at [429, 111] on input "01-10-2025" at bounding box center [461, 111] width 72 height 14
select select "10"
select select "2025"
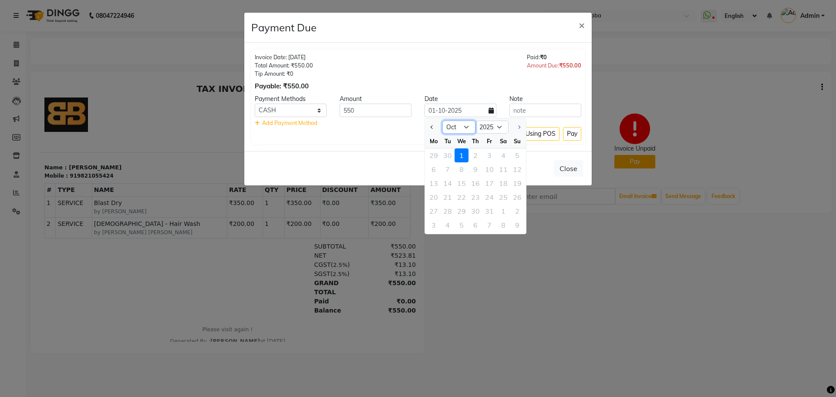
click at [469, 124] on select "Jan Feb Mar Apr May Jun [DATE] Aug Sep Oct" at bounding box center [459, 127] width 33 height 13
select select "9"
click at [443, 121] on select "Jan Feb Mar Apr May Jun [DATE] Aug Sep Oct" at bounding box center [459, 127] width 33 height 13
click at [504, 196] on div "27" at bounding box center [504, 197] width 14 height 14
type input "27-09-2025"
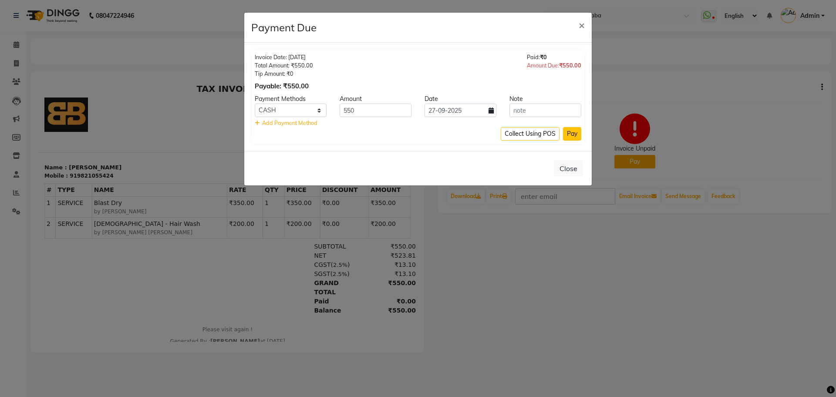
click at [573, 133] on button "Pay" at bounding box center [572, 134] width 18 height 14
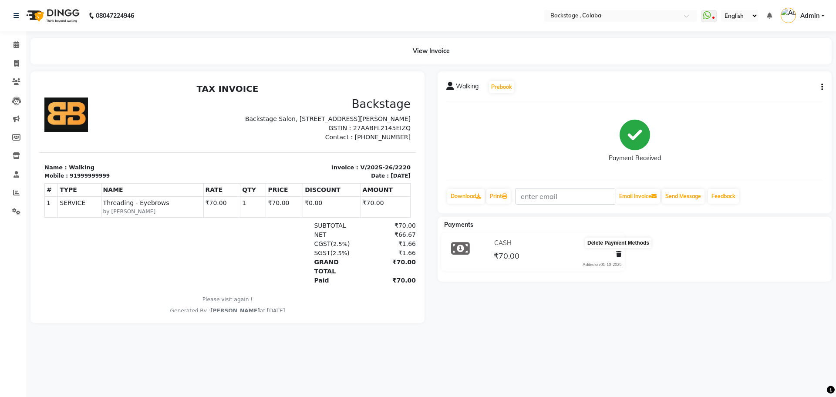
click at [618, 257] on span at bounding box center [618, 254] width 5 height 9
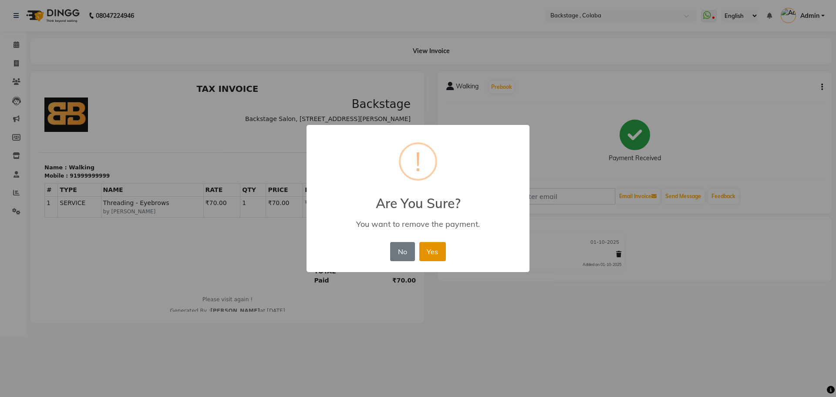
click at [435, 252] on button "Yes" at bounding box center [432, 251] width 27 height 19
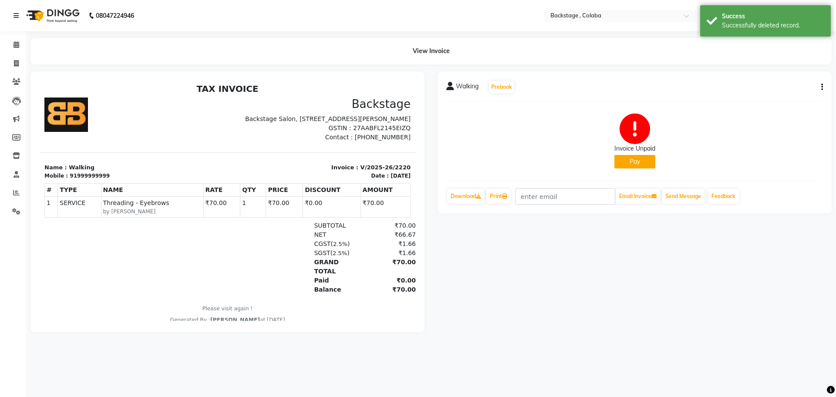
click at [645, 156] on div "Invoice Unpaid Pay" at bounding box center [635, 141] width 41 height 55
click at [642, 163] on button "Pay" at bounding box center [635, 162] width 41 height 14
select select "1"
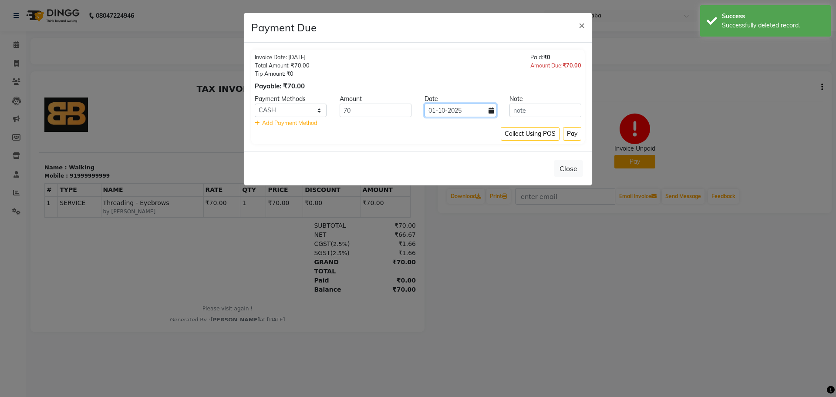
click at [461, 112] on input "01-10-2025" at bounding box center [461, 111] width 72 height 14
select select "10"
select select "2025"
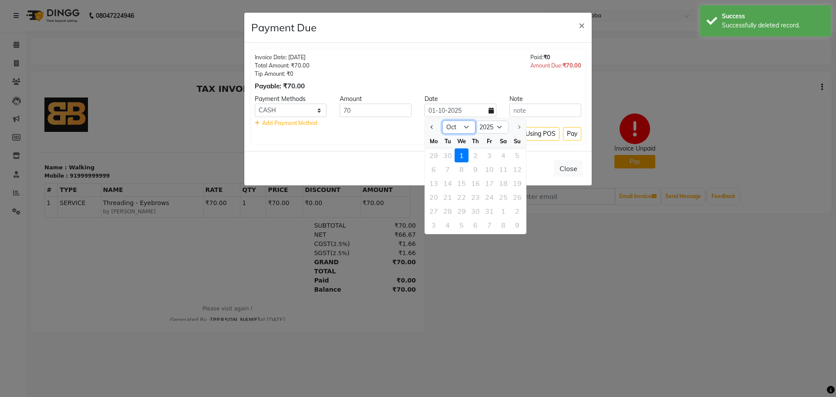
click at [455, 129] on select "Jan Feb Mar Apr May Jun [DATE] Aug Sep Oct" at bounding box center [459, 127] width 33 height 13
select select "9"
click at [443, 121] on select "Jan Feb Mar Apr May Jun [DATE] Aug Sep Oct" at bounding box center [459, 127] width 33 height 13
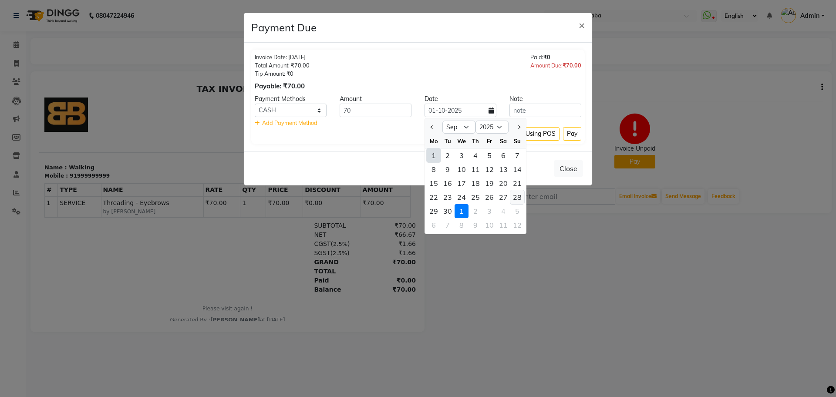
click at [513, 198] on div "28" at bounding box center [517, 197] width 14 height 14
type input "28-09-2025"
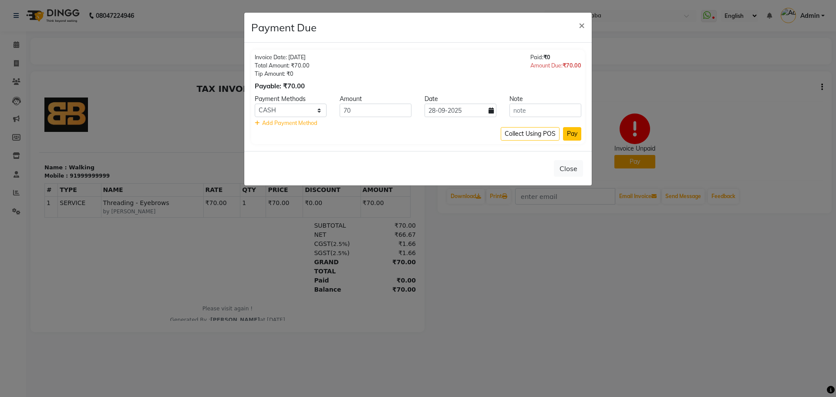
click at [574, 136] on button "Pay" at bounding box center [572, 134] width 18 height 14
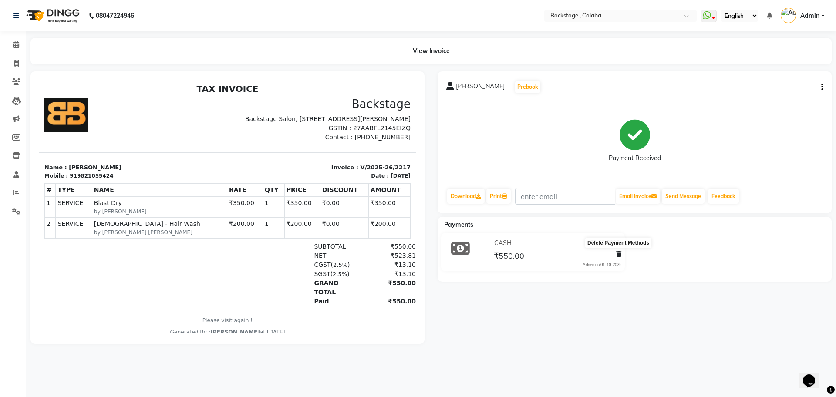
click at [620, 255] on icon at bounding box center [618, 254] width 5 height 6
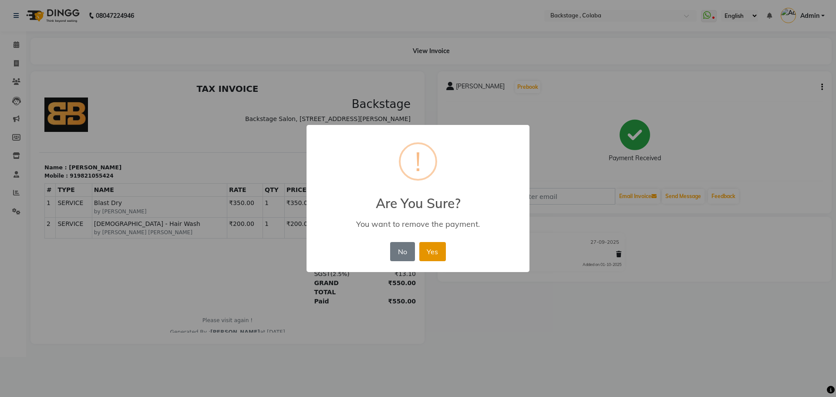
click at [436, 255] on button "Yes" at bounding box center [432, 251] width 27 height 19
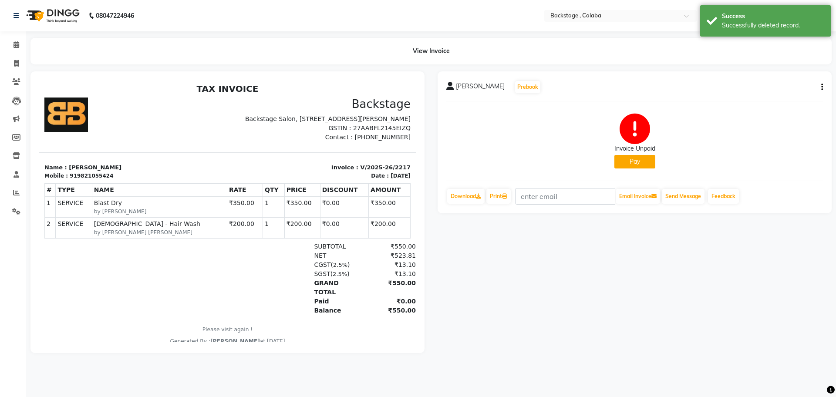
click at [630, 156] on button "Pay" at bounding box center [635, 162] width 41 height 14
select select "1"
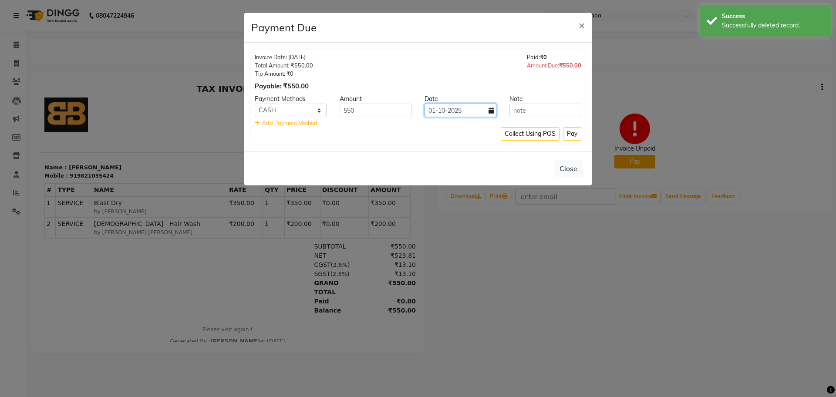
click at [466, 112] on input "01-10-2025" at bounding box center [461, 111] width 72 height 14
select select "10"
select select "2025"
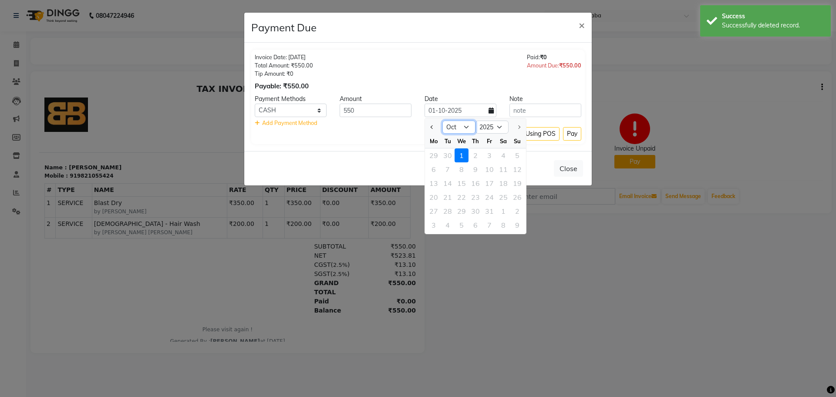
click at [466, 122] on select "Jan Feb Mar Apr May Jun [DATE] Aug Sep Oct" at bounding box center [459, 127] width 33 height 13
select select "9"
click at [443, 121] on select "Jan Feb Mar Apr May Jun [DATE] Aug Sep Oct" at bounding box center [459, 127] width 33 height 13
click at [524, 198] on div "28" at bounding box center [517, 197] width 14 height 14
type input "28-09-2025"
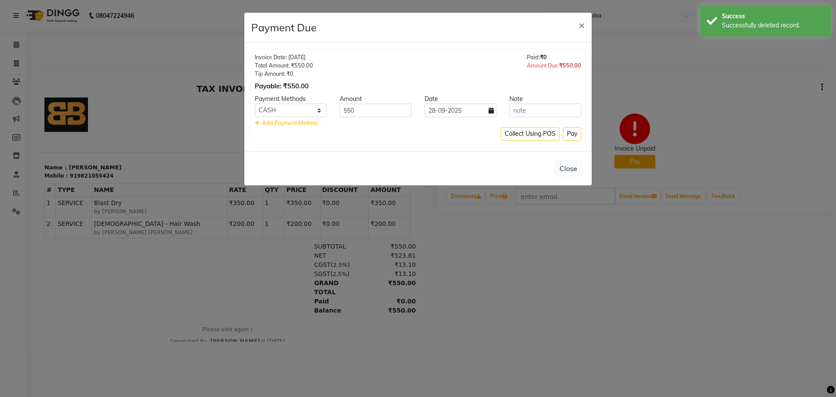
click at [571, 134] on button "Pay" at bounding box center [572, 134] width 18 height 14
